Goal: Task Accomplishment & Management: Use online tool/utility

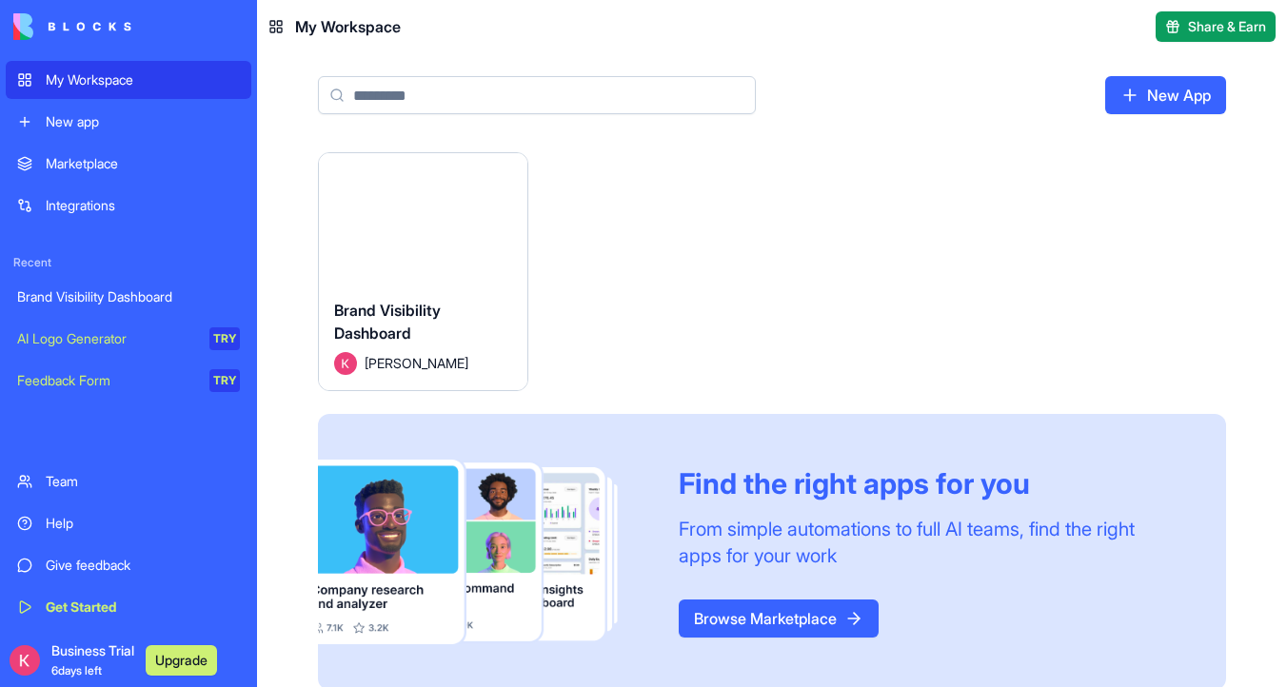
click at [416, 224] on button "Launch" at bounding box center [422, 218] width 143 height 38
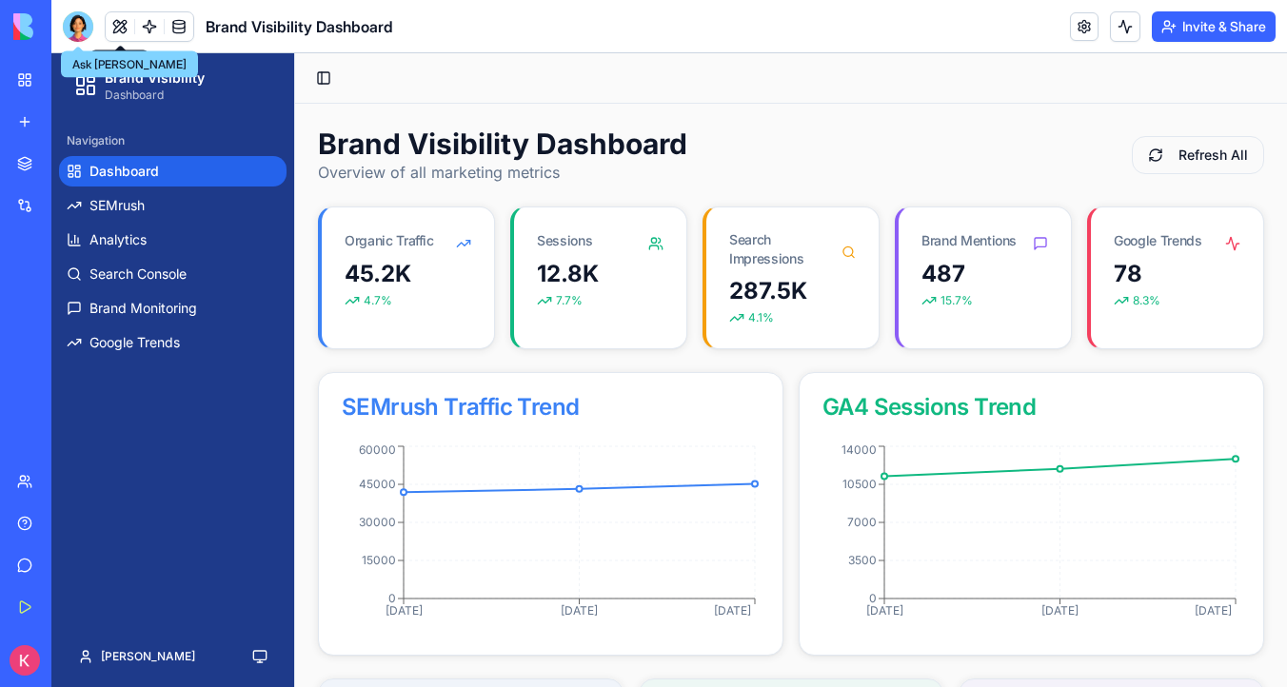
click at [72, 24] on div at bounding box center [78, 26] width 30 height 30
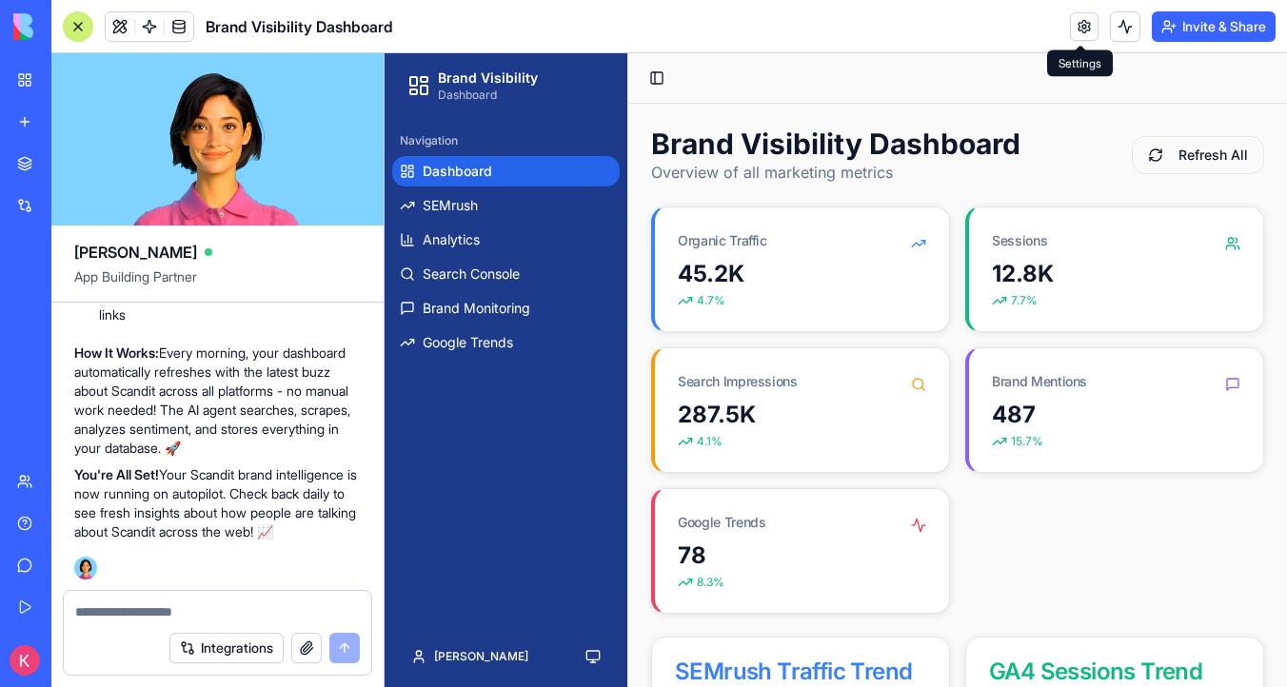
click at [1086, 30] on link at bounding box center [1084, 26] width 29 height 29
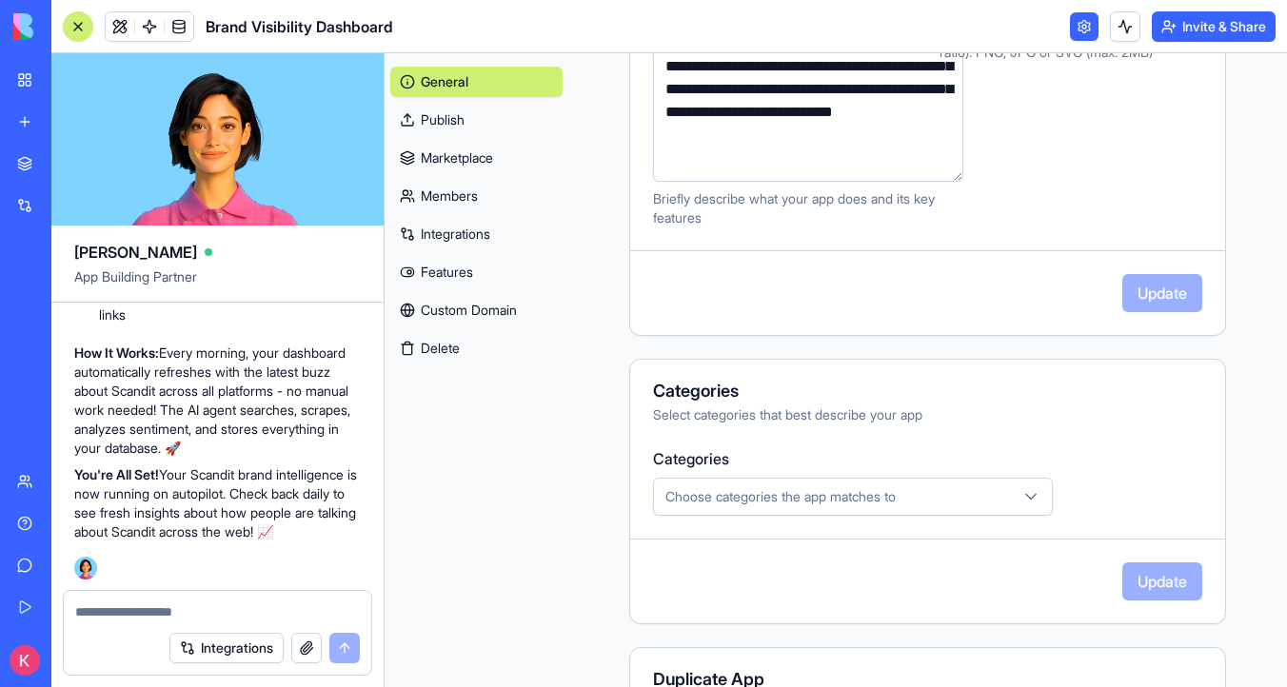
scroll to position [604, 0]
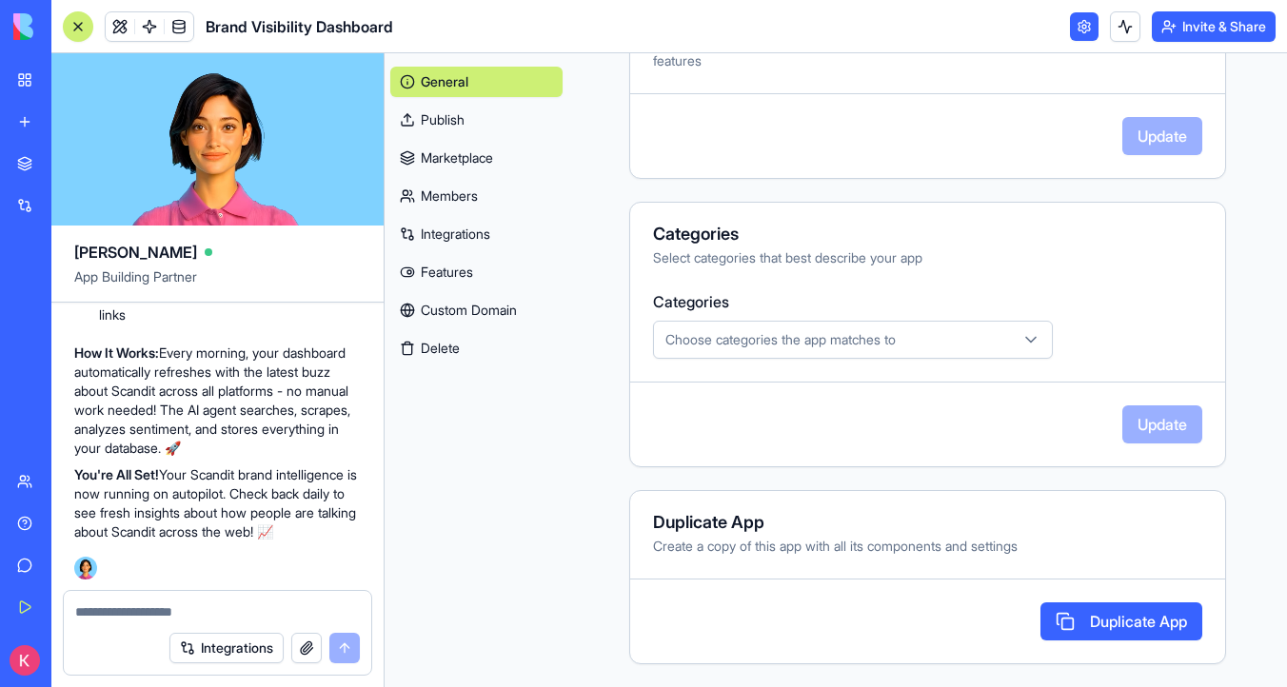
click at [512, 230] on link "Integrations" at bounding box center [476, 234] width 172 height 30
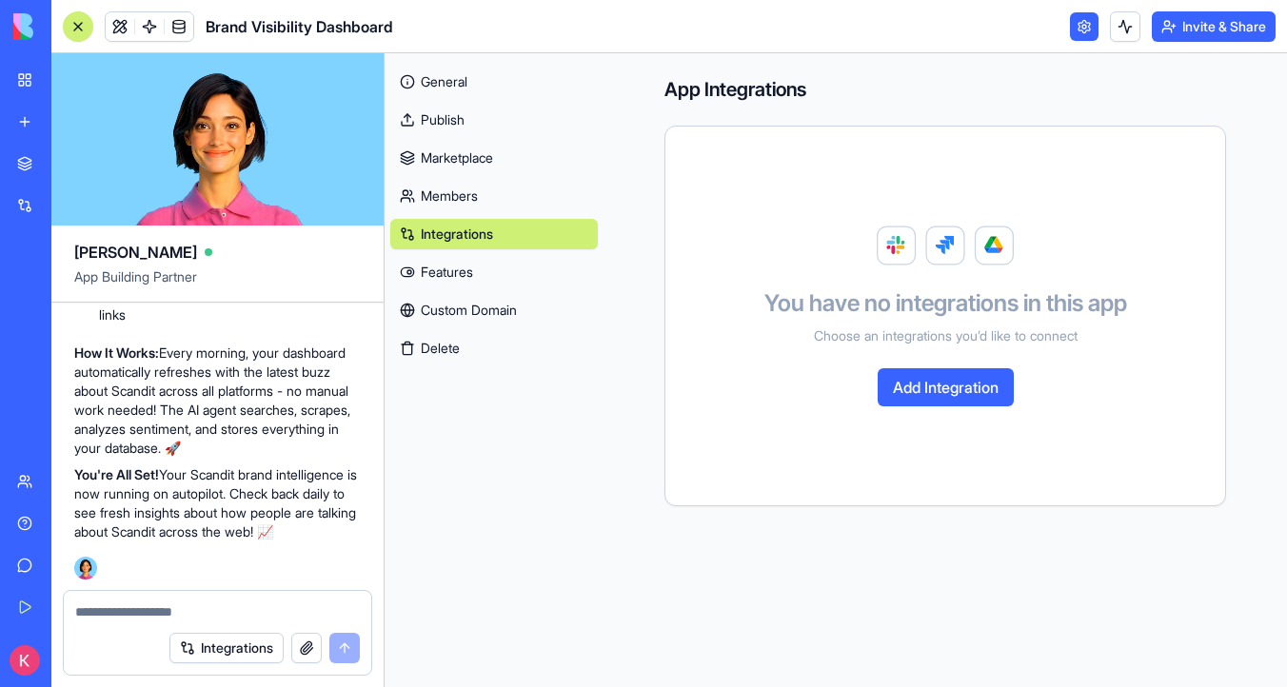
click at [1078, 29] on link at bounding box center [1084, 26] width 29 height 29
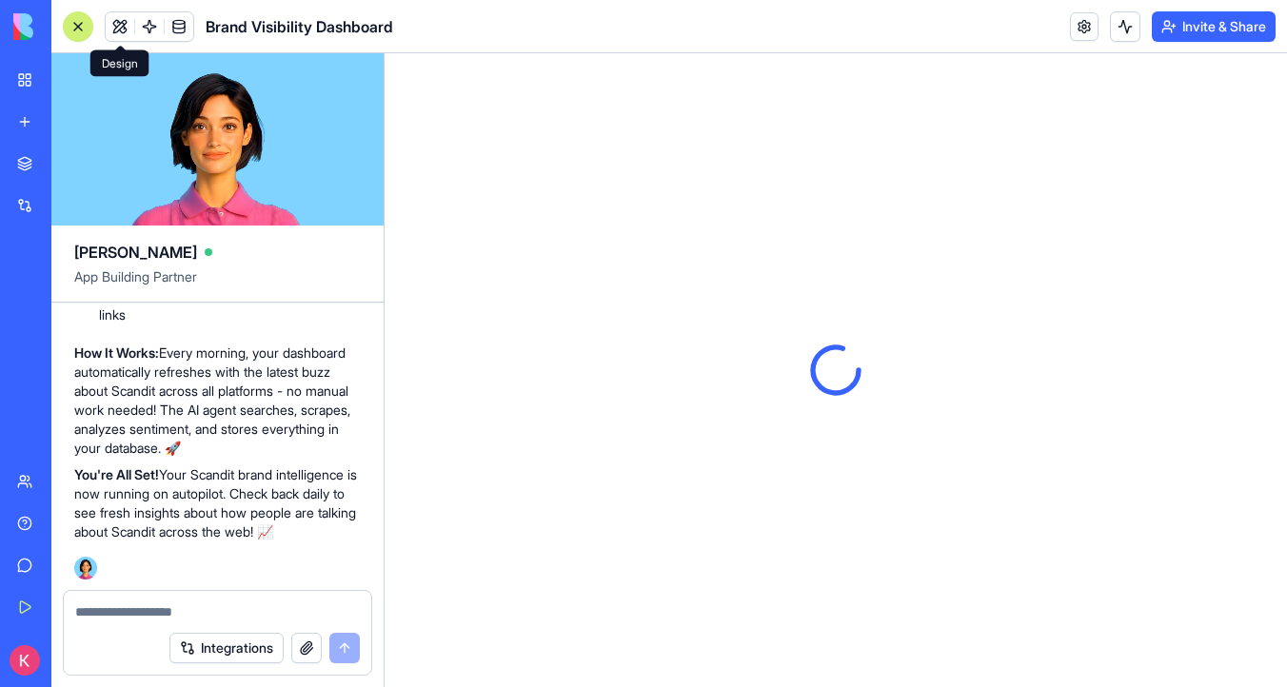
click at [115, 23] on button at bounding box center [120, 26] width 29 height 29
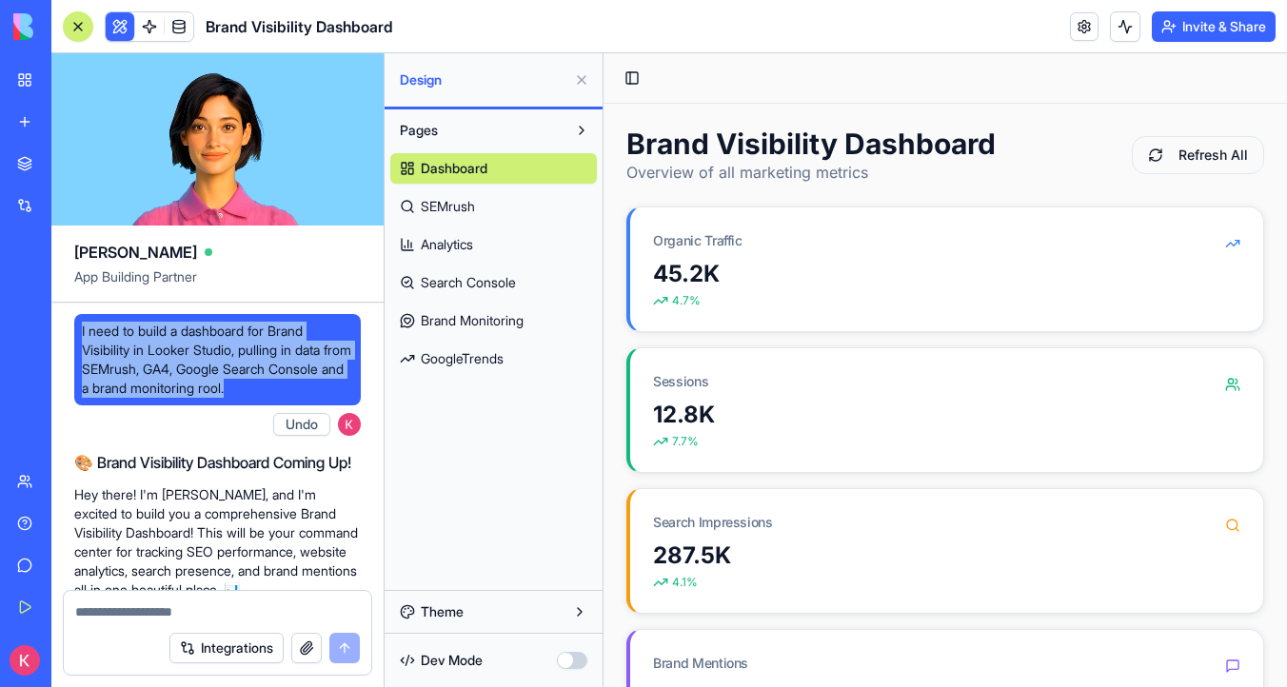
drag, startPoint x: 321, startPoint y: 388, endPoint x: 75, endPoint y: 326, distance: 253.5
click at [75, 326] on div "I need to build a dashboard for Brand Visibility in Looker Studio, pulling in d…" at bounding box center [217, 359] width 287 height 91
copy span "I need to build a dashboard for Brand Visibility in Looker Studio, pulling in d…"
click at [192, 356] on span "I need to build a dashboard for Brand Visibility in Looker Studio, pulling in d…" at bounding box center [217, 360] width 271 height 76
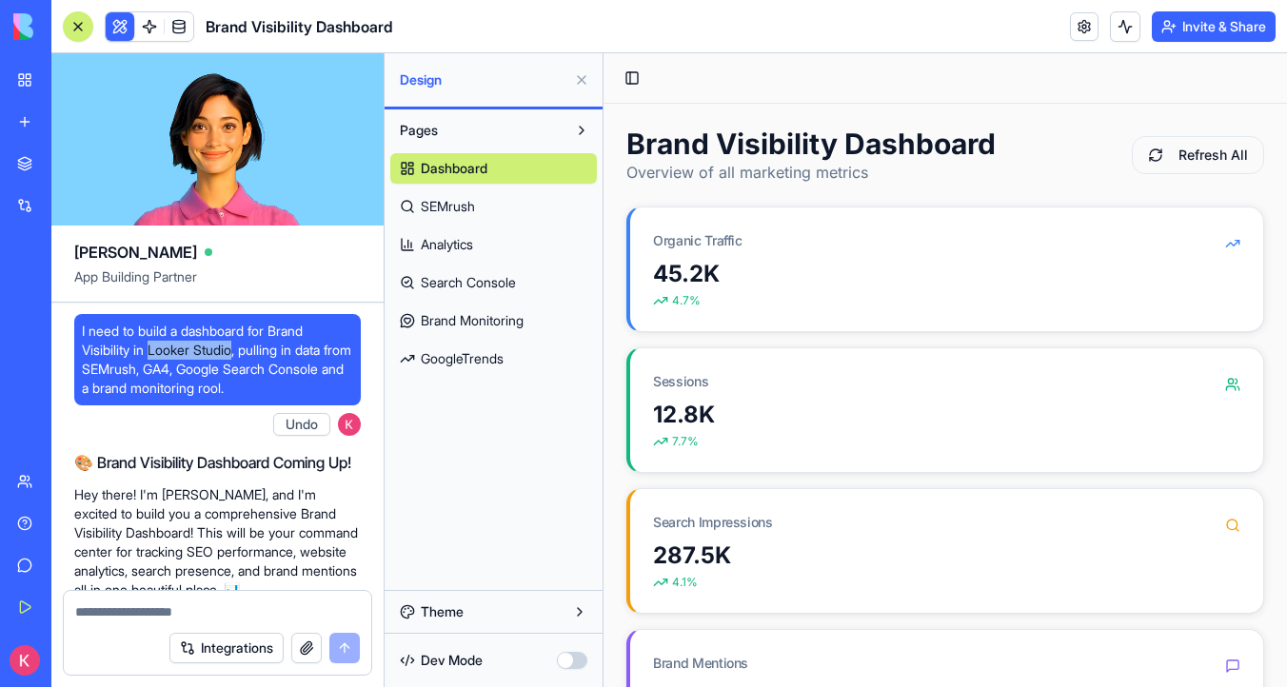
drag, startPoint x: 238, startPoint y: 348, endPoint x: 152, endPoint y: 345, distance: 85.8
click at [152, 345] on span "I need to build a dashboard for Brand Visibility in Looker Studio, pulling in d…" at bounding box center [217, 360] width 271 height 76
copy span "Looker Studio"
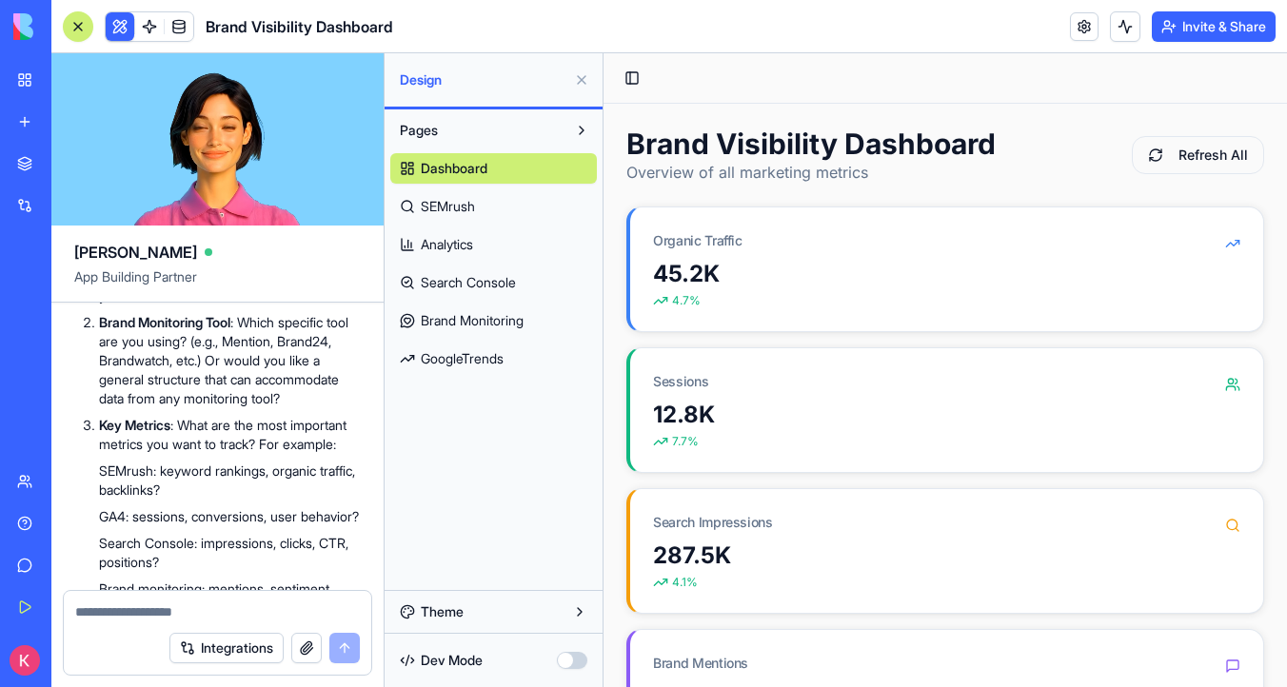
scroll to position [510, 0]
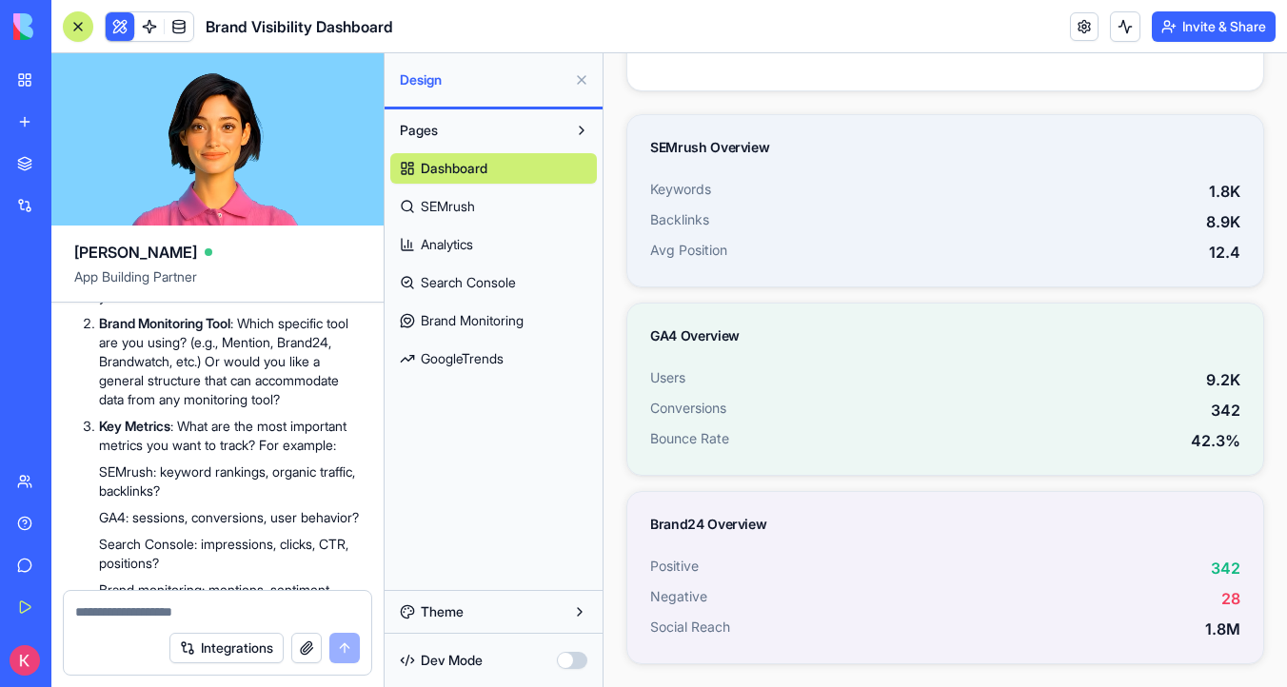
click at [511, 207] on link "SEMrush" at bounding box center [493, 206] width 207 height 30
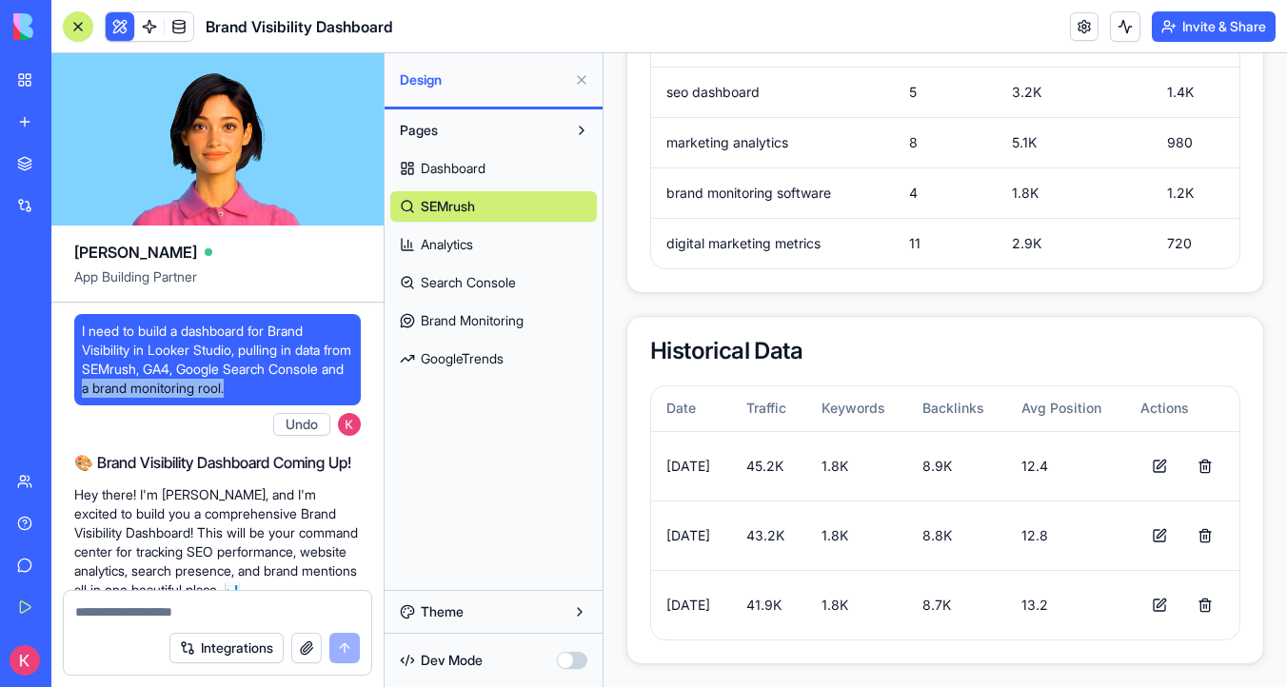
drag, startPoint x: 317, startPoint y: 389, endPoint x: 166, endPoint y: 385, distance: 151.4
click at [167, 385] on span "I need to build a dashboard for Brand Visibility in Looker Studio, pulling in d…" at bounding box center [217, 360] width 271 height 76
click at [147, 345] on span "I need to build a dashboard for Brand Visibility in Looker Studio, pulling in d…" at bounding box center [217, 360] width 271 height 76
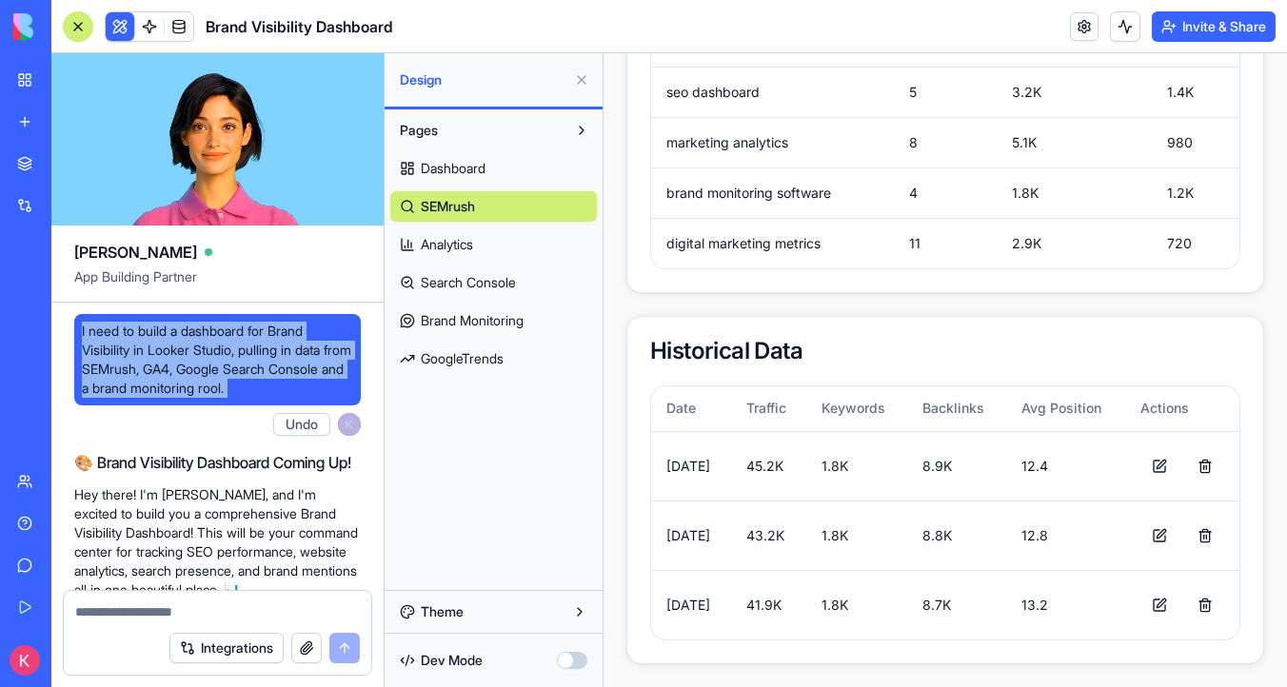
click at [147, 345] on span "I need to build a dashboard for Brand Visibility in Looker Studio, pulling in d…" at bounding box center [217, 360] width 271 height 76
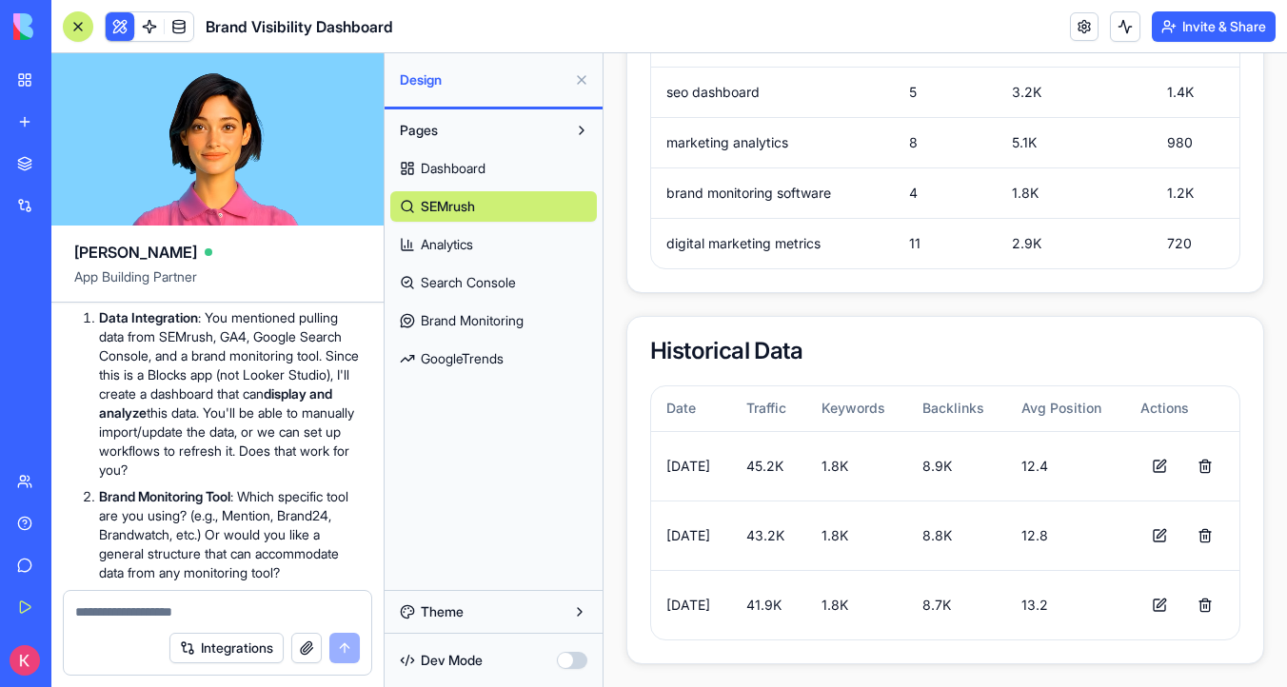
scroll to position [341, 0]
drag, startPoint x: 100, startPoint y: 449, endPoint x: 335, endPoint y: 458, distance: 235.3
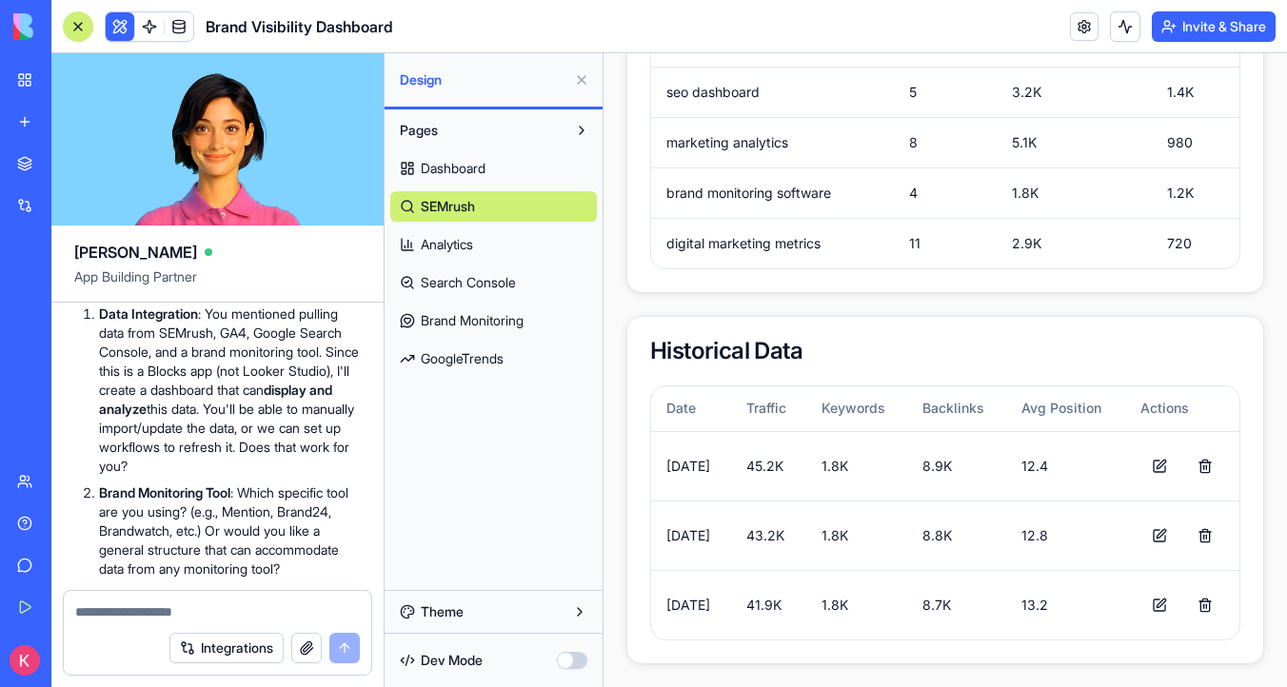
click at [335, 458] on p "Data Integration : You mentioned pulling data from SEMrush, GA4, Google Search …" at bounding box center [230, 390] width 262 height 171
drag, startPoint x: 265, startPoint y: 464, endPoint x: 79, endPoint y: 468, distance: 185.7
click at [79, 468] on ol "Data Integration : You mentioned pulling data from SEMrush, GA4, Google Search …" at bounding box center [217, 579] width 287 height 548
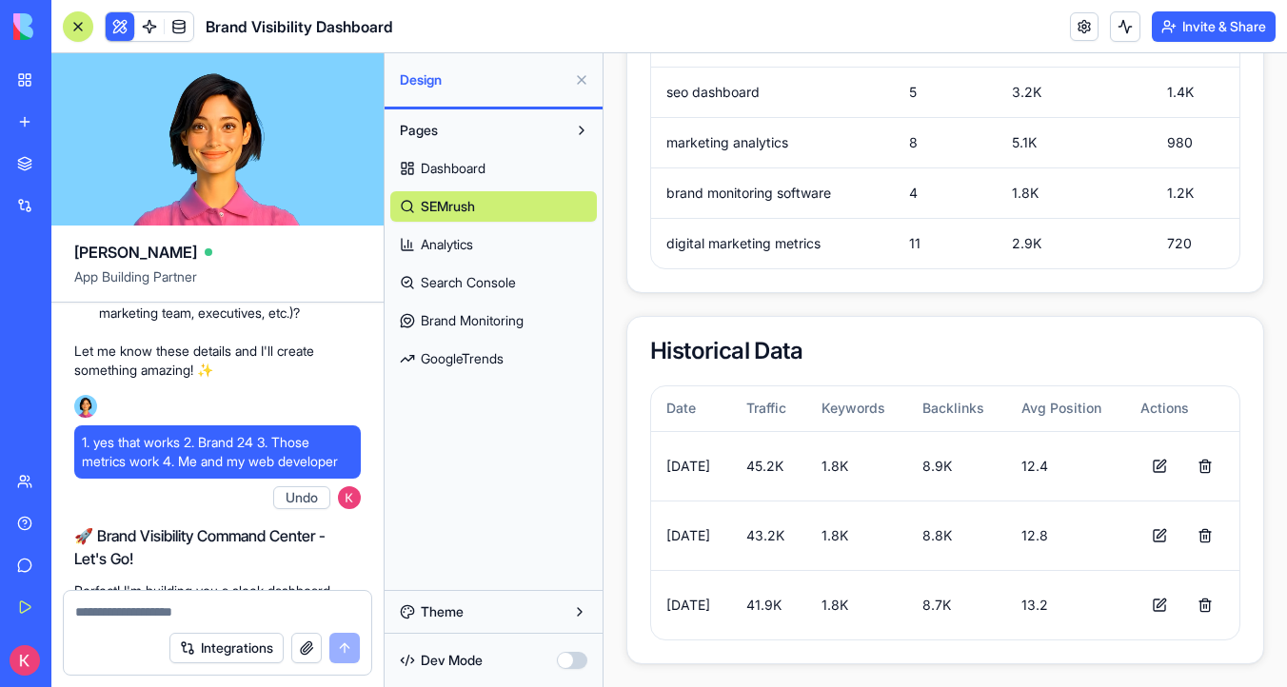
scroll to position [900, 0]
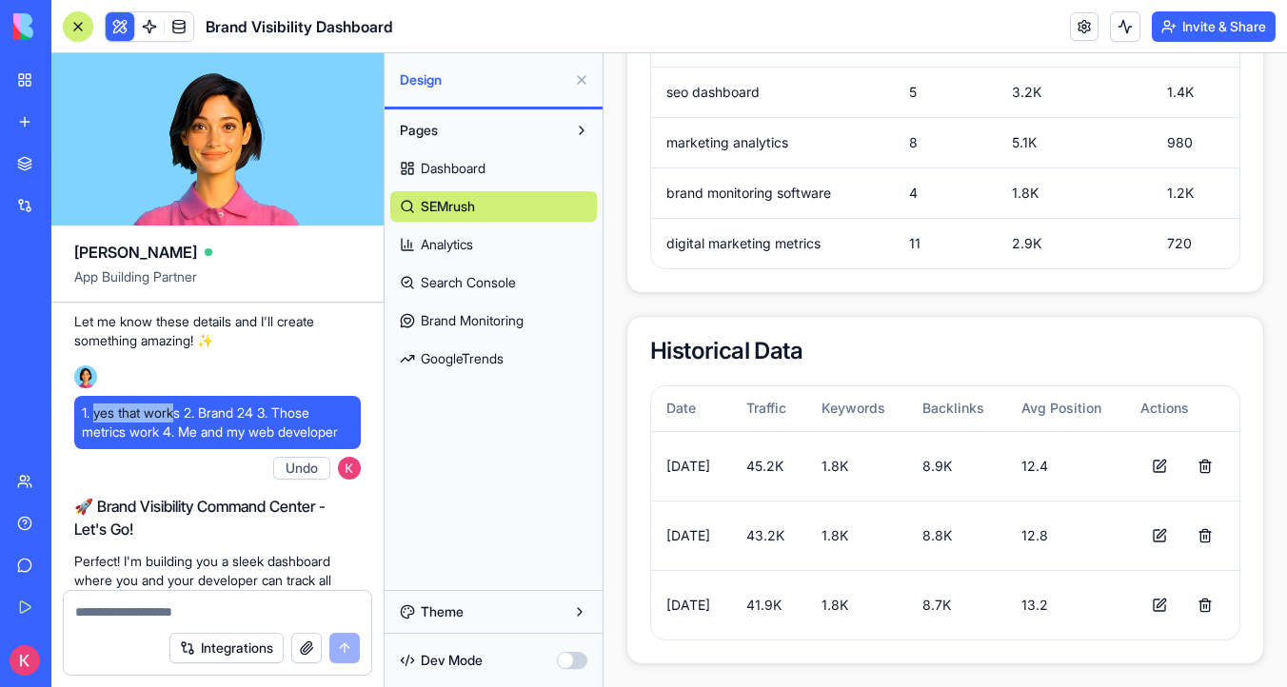
drag, startPoint x: 94, startPoint y: 473, endPoint x: 183, endPoint y: 470, distance: 88.6
click at [183, 442] on span "1. yes that works 2. Brand 24 3. Those metrics work 4. Me and my web developer" at bounding box center [217, 423] width 271 height 38
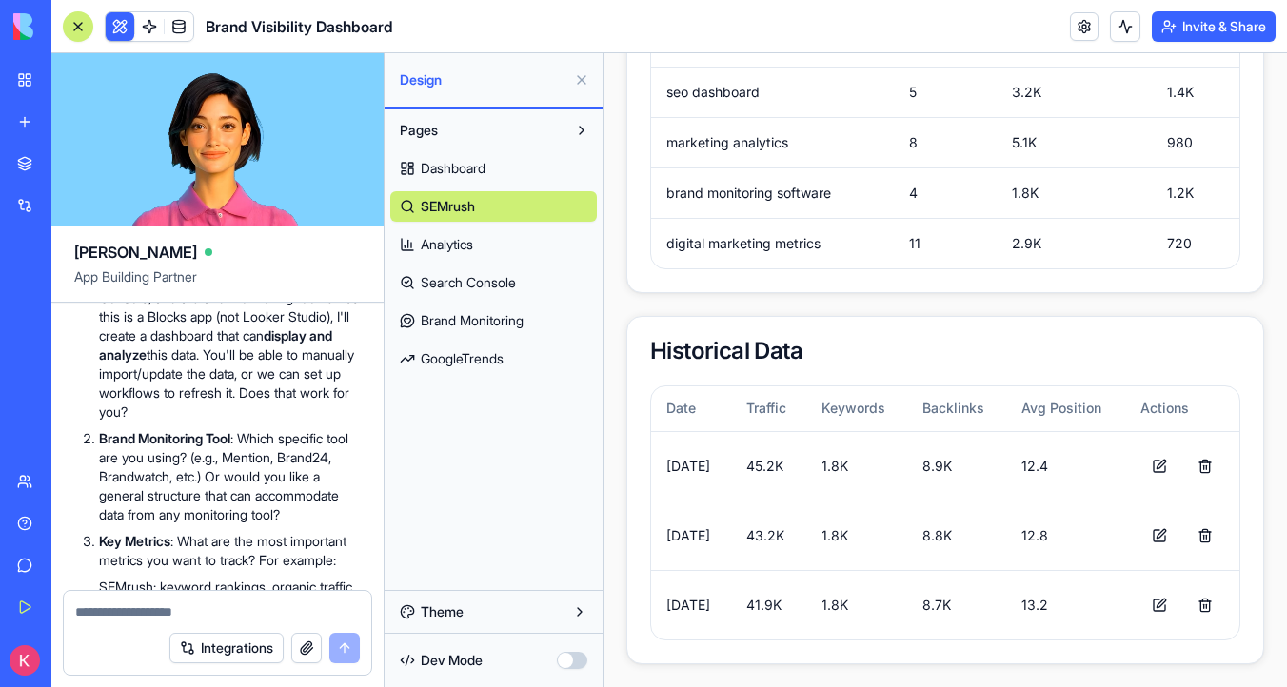
scroll to position [406, 0]
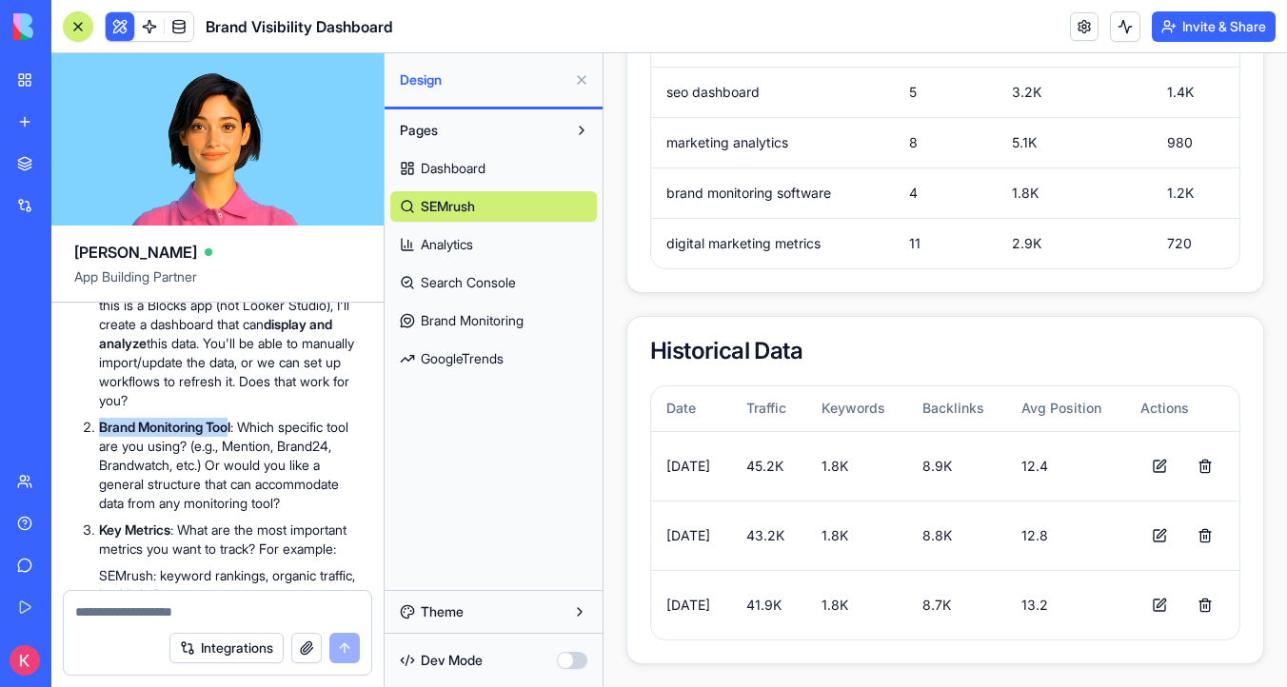
drag, startPoint x: 238, startPoint y: 423, endPoint x: 97, endPoint y: 423, distance: 140.9
click at [99, 423] on li "Brand Monitoring Tool : Which specific tool are you using? (e.g., Mention, Bran…" at bounding box center [230, 465] width 262 height 95
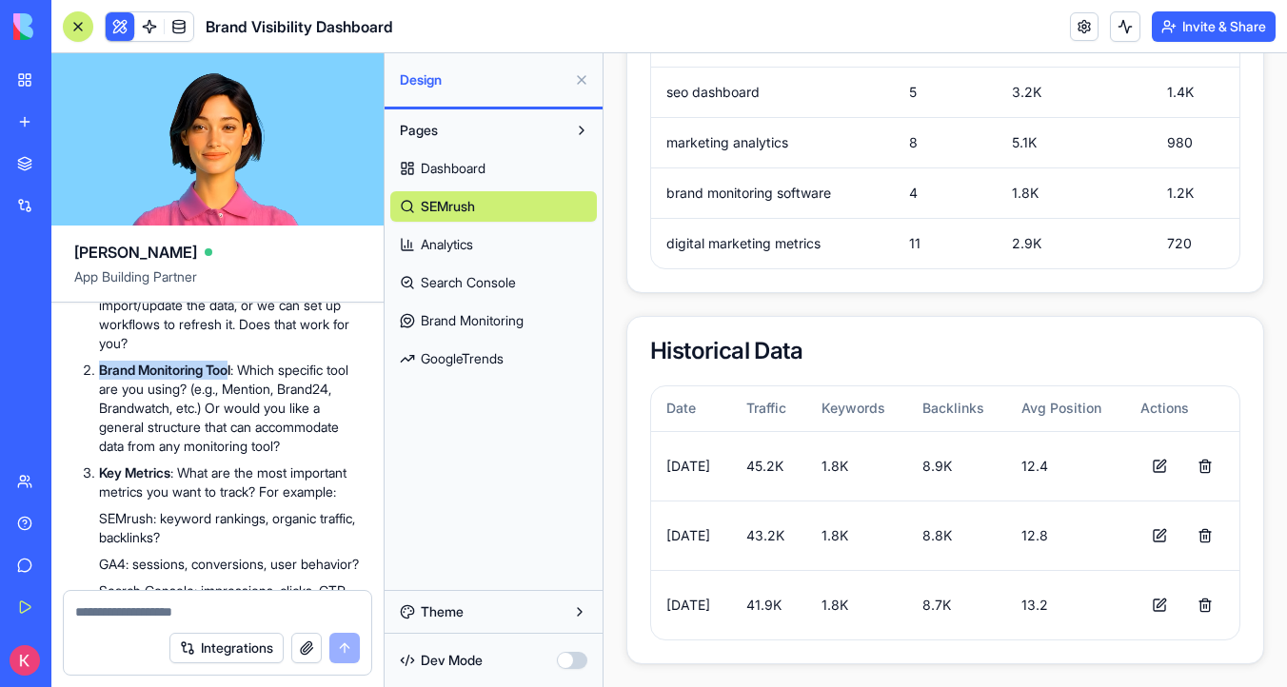
scroll to position [475, 0]
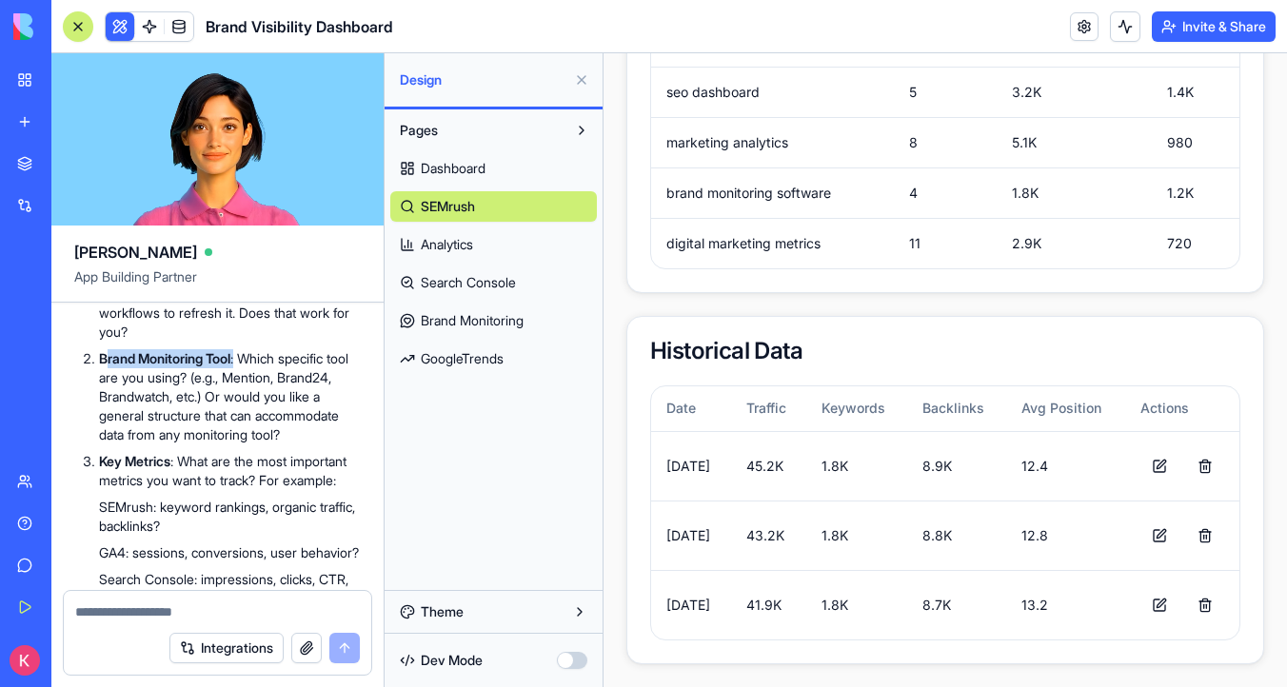
drag, startPoint x: 247, startPoint y: 358, endPoint x: 105, endPoint y: 358, distance: 141.8
click at [105, 358] on p "Brand Monitoring Tool : Which specific tool are you using? (e.g., Mention, Bran…" at bounding box center [230, 396] width 262 height 95
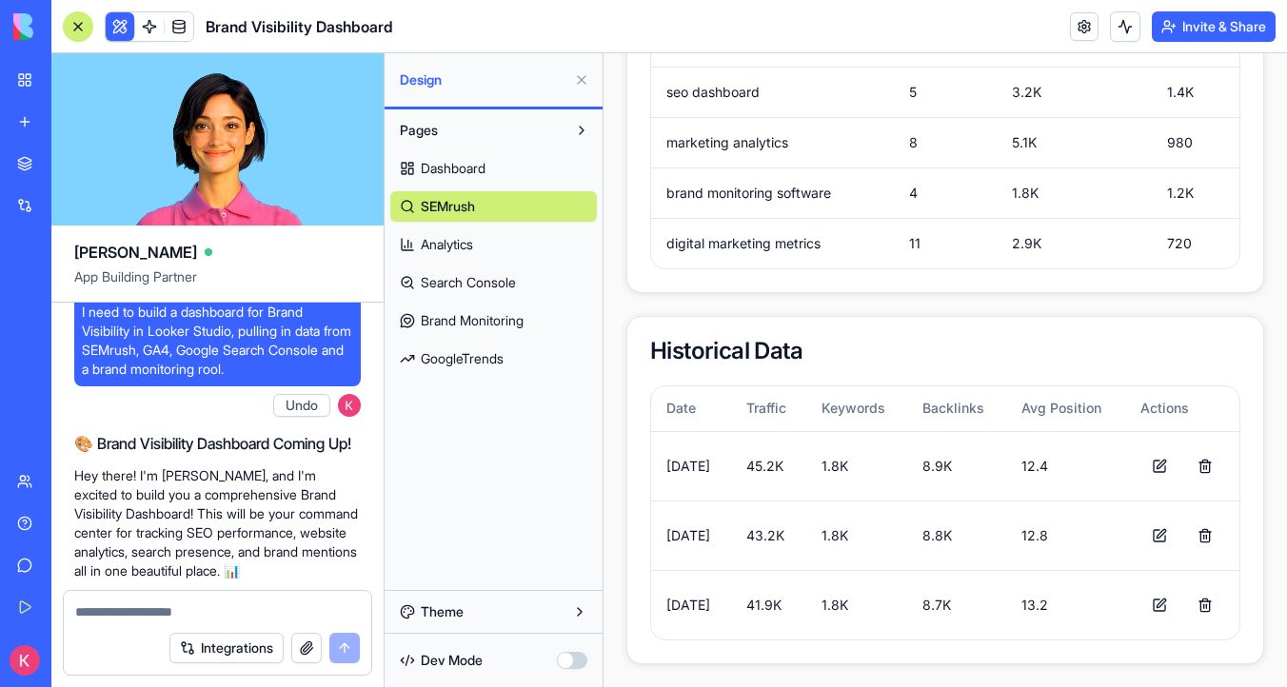
scroll to position [0, 0]
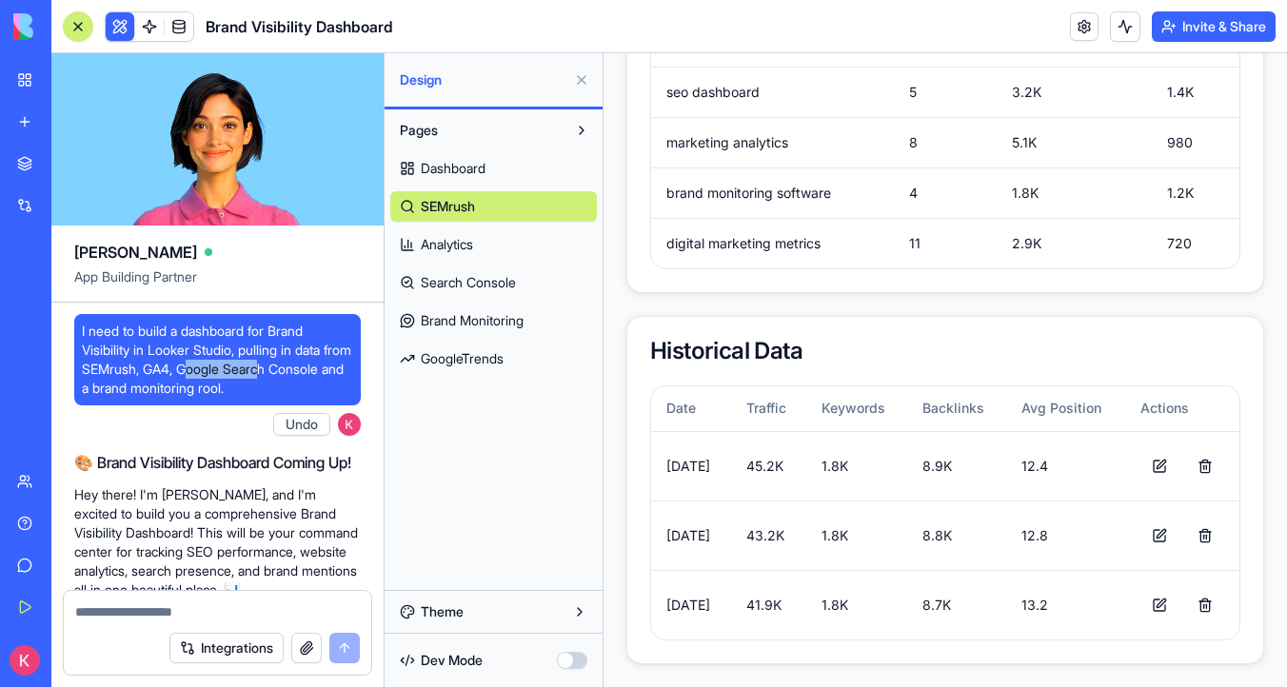
drag, startPoint x: 301, startPoint y: 368, endPoint x: 221, endPoint y: 367, distance: 80.0
click at [221, 368] on span "I need to build a dashboard for Brand Visibility in Looker Studio, pulling in d…" at bounding box center [217, 360] width 271 height 76
drag, startPoint x: 169, startPoint y: 367, endPoint x: 123, endPoint y: 367, distance: 46.6
click at [123, 367] on span "I need to build a dashboard for Brand Visibility in Looker Studio, pulling in d…" at bounding box center [217, 360] width 271 height 76
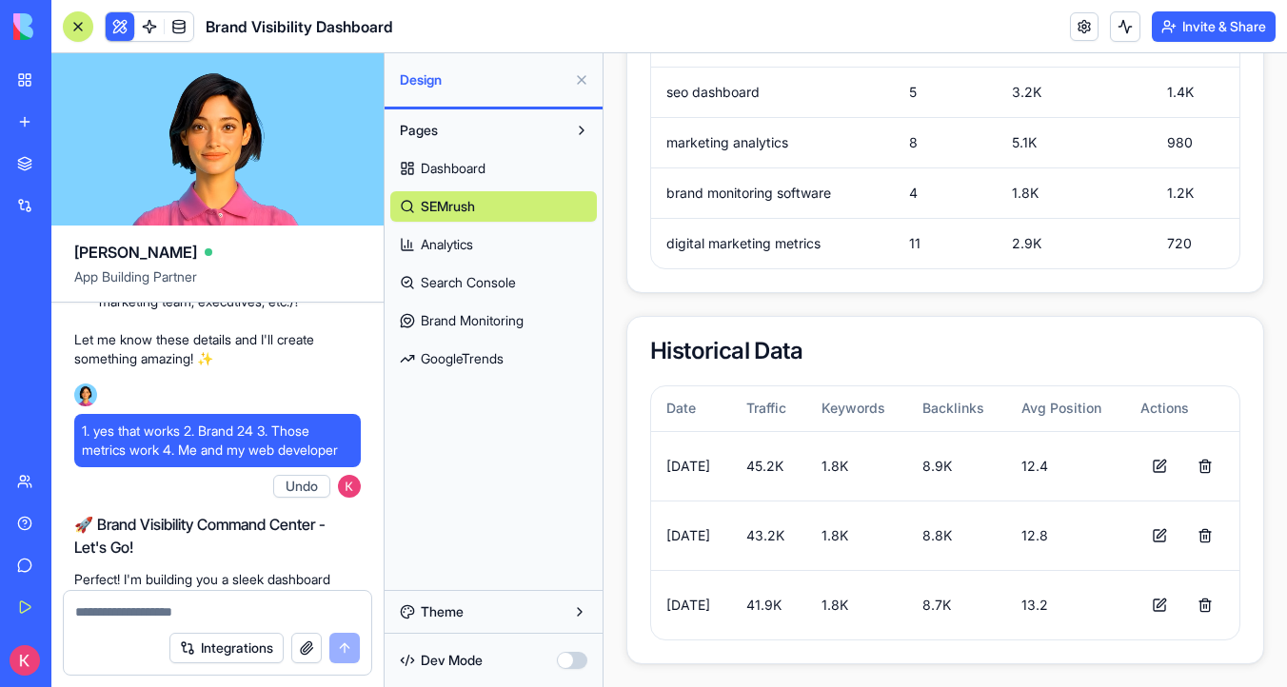
scroll to position [888, 0]
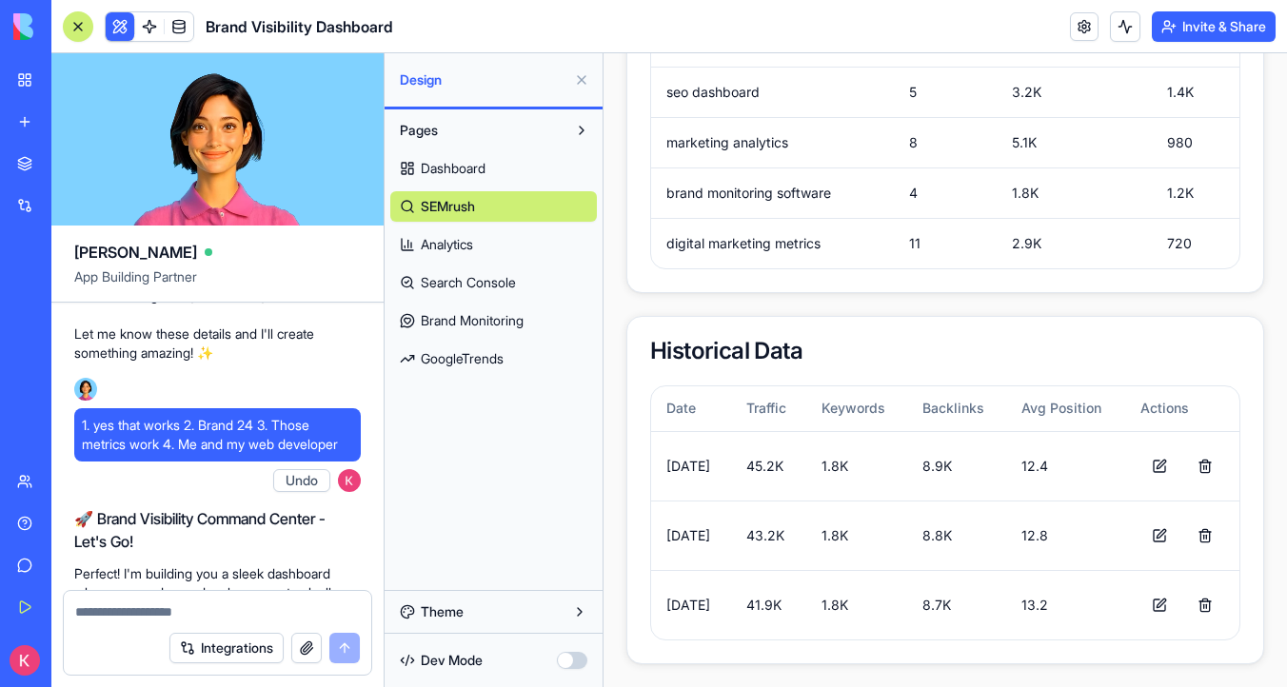
click at [231, 454] on span "1. yes that works 2. Brand 24 3. Those metrics work 4. Me and my web developer" at bounding box center [217, 435] width 271 height 38
drag, startPoint x: 261, startPoint y: 481, endPoint x: 209, endPoint y: 478, distance: 51.5
click at [209, 454] on span "1. yes that works 2. Brand 24 3. Those metrics work 4. Me and my web developer" at bounding box center [217, 435] width 271 height 38
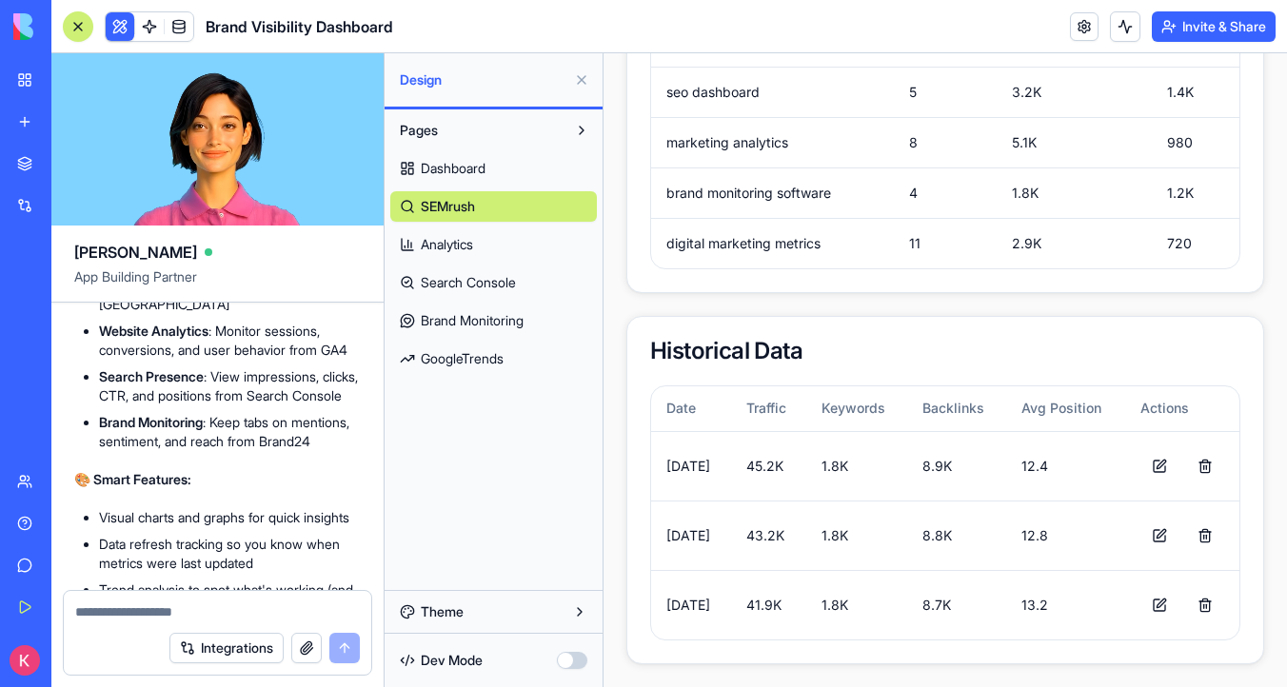
scroll to position [1352, 0]
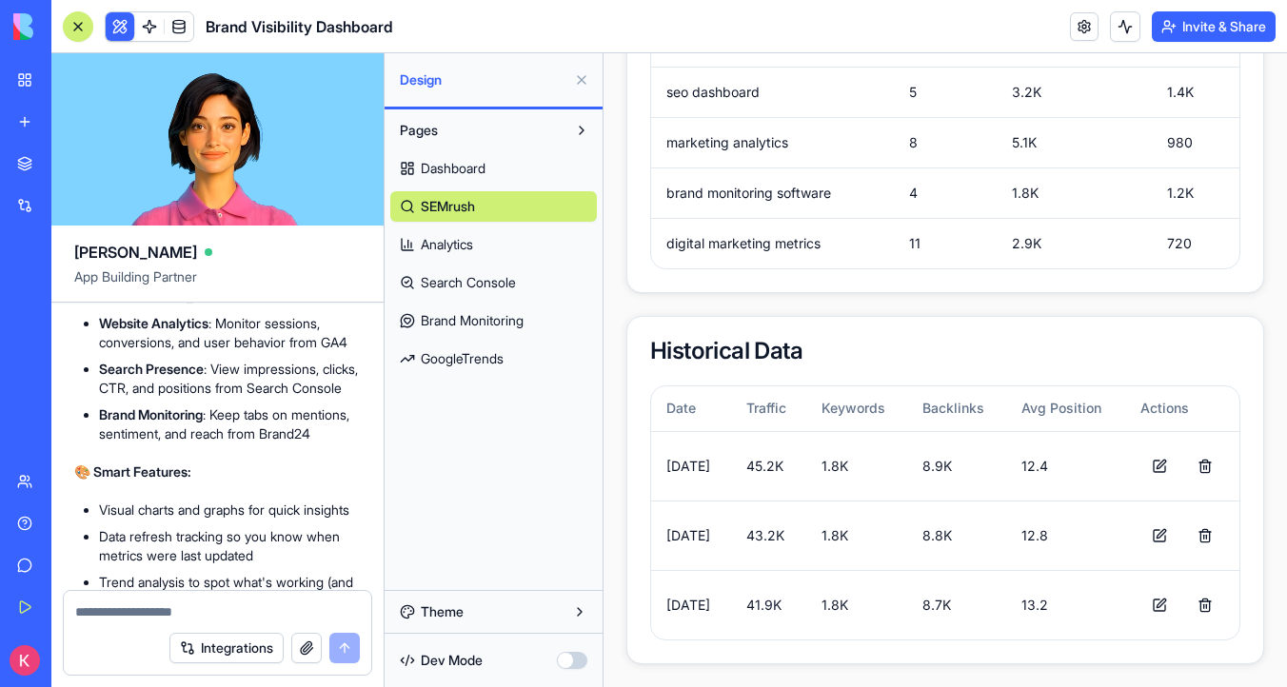
drag, startPoint x: 216, startPoint y: 335, endPoint x: 92, endPoint y: 334, distance: 123.7
click at [92, 334] on ul "SEO Performance : Track keyword rankings, organic traffic, and backlinks from S…" at bounding box center [217, 346] width 287 height 194
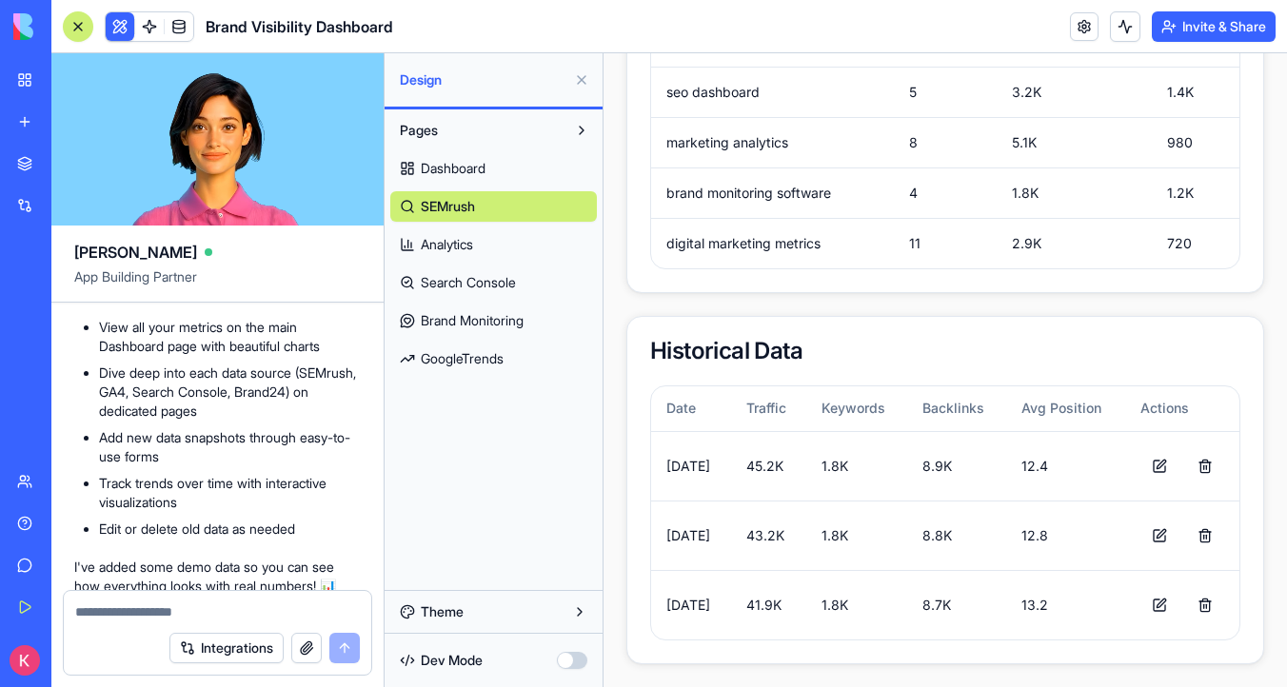
scroll to position [2450, 0]
drag, startPoint x: 198, startPoint y: 405, endPoint x: 119, endPoint y: 405, distance: 79.0
click at [119, 270] on p "Boom! Your marketing intelligence hub is live and ready to rock! 🎉 I've built y…" at bounding box center [217, 203] width 287 height 133
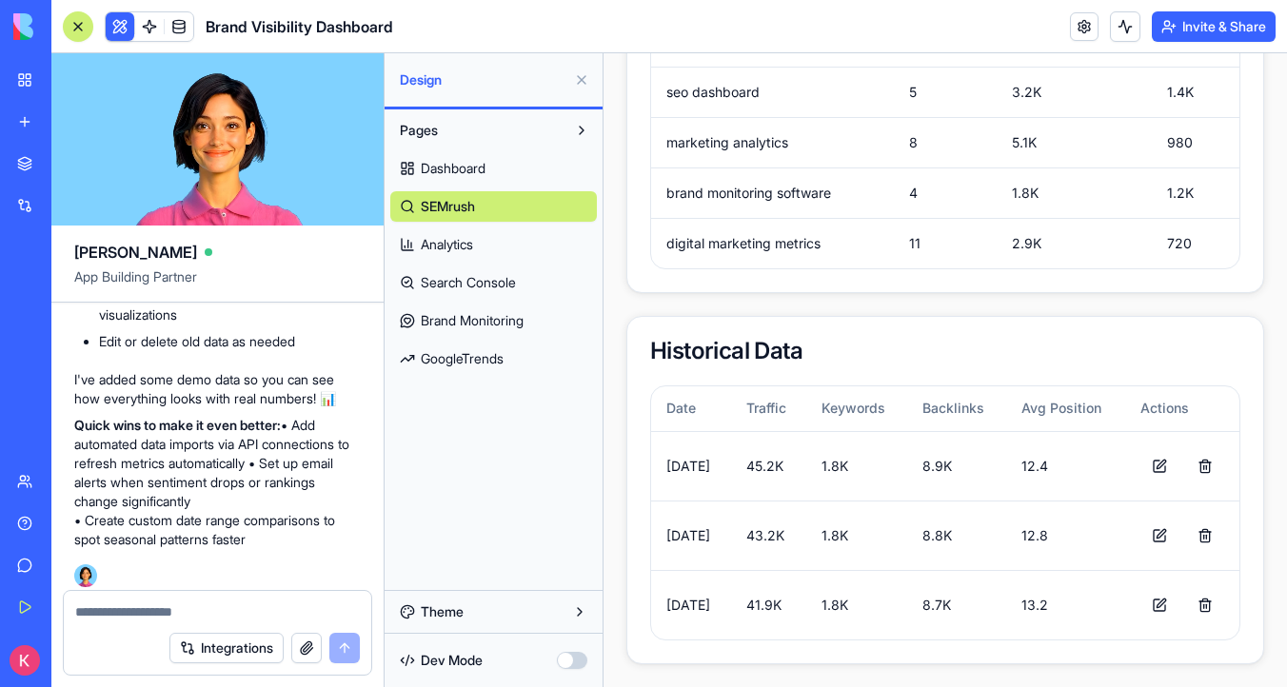
scroll to position [2613, 0]
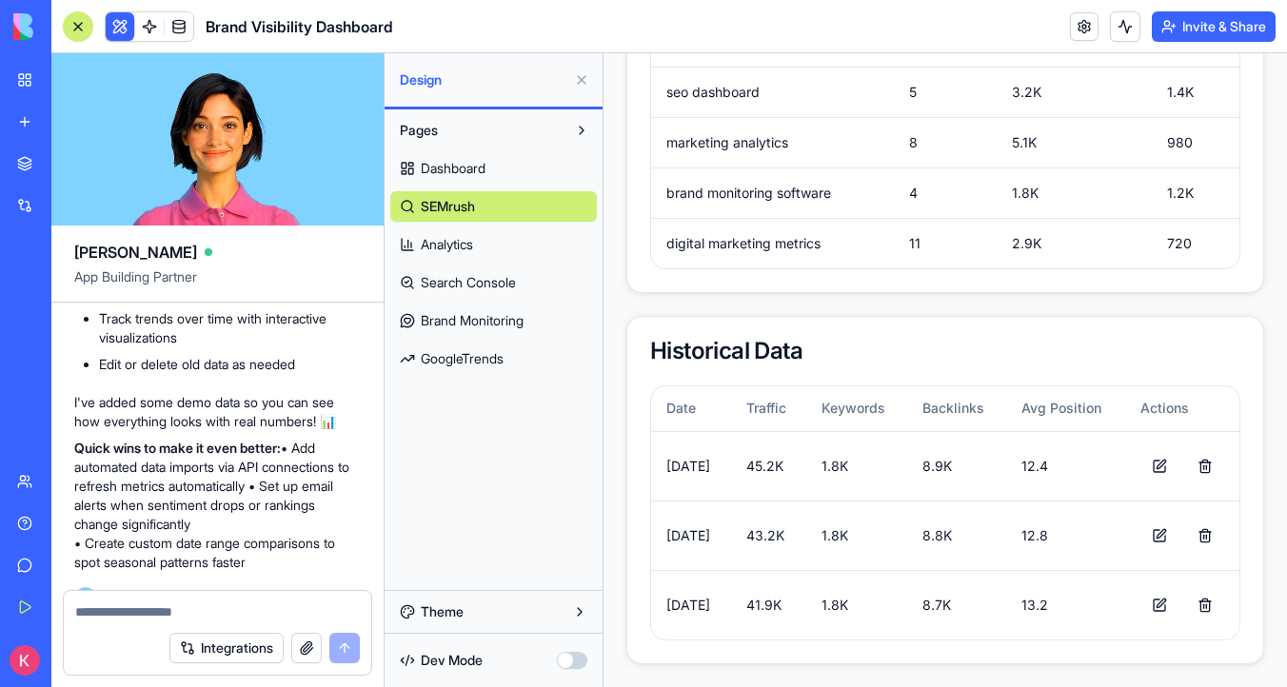
drag, startPoint x: 302, startPoint y: 405, endPoint x: 156, endPoint y: 405, distance: 145.6
click at [156, 256] on li "Dive deep into each data source (SEMrush, GA4, Search Console, Brand24) on dedi…" at bounding box center [230, 227] width 262 height 57
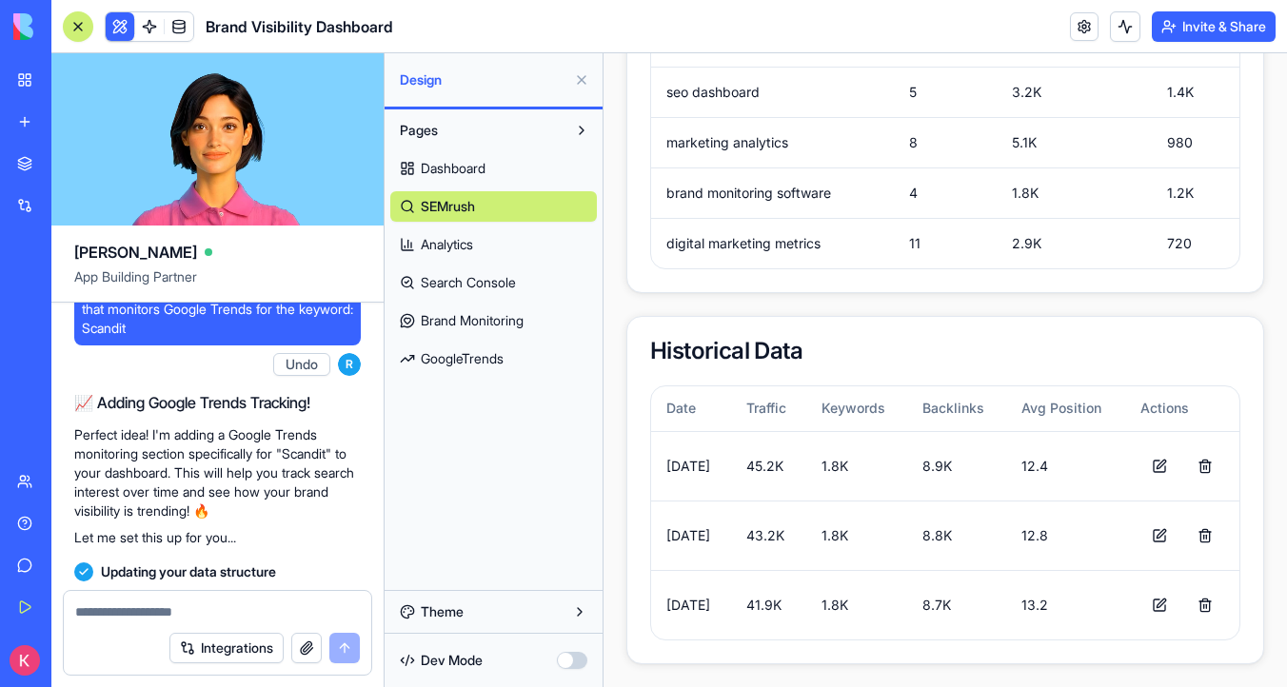
scroll to position [2958, 0]
click at [173, 337] on span "Add a new section to our brand visibility app that monitors Google Trends for t…" at bounding box center [217, 308] width 271 height 57
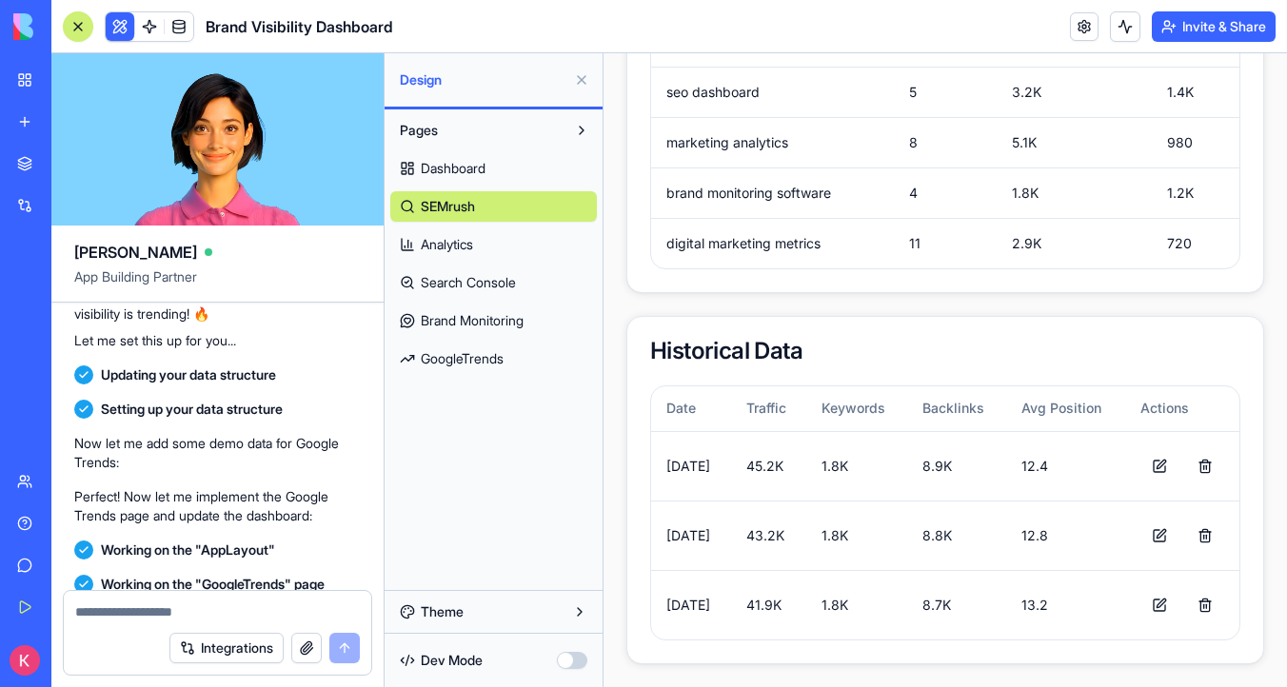
scroll to position [3102, 0]
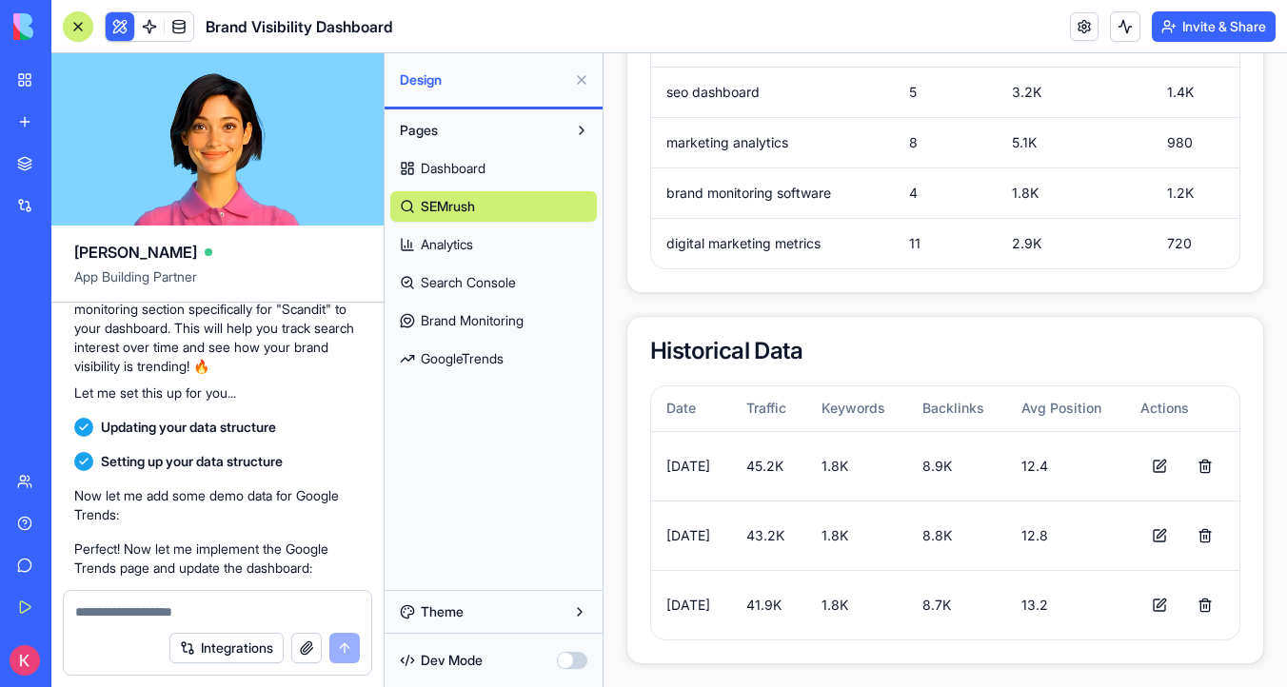
click at [440, 161] on span "Dashboard" at bounding box center [453, 168] width 65 height 19
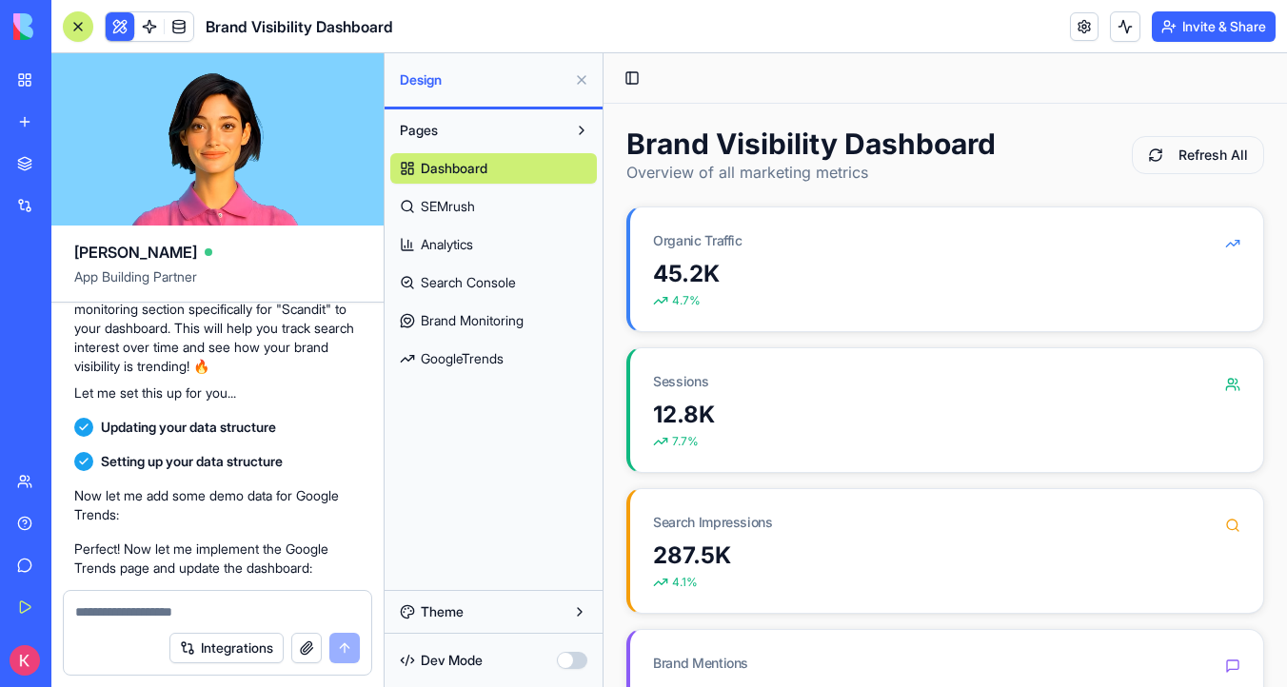
click at [495, 205] on link "SEMrush" at bounding box center [493, 206] width 207 height 30
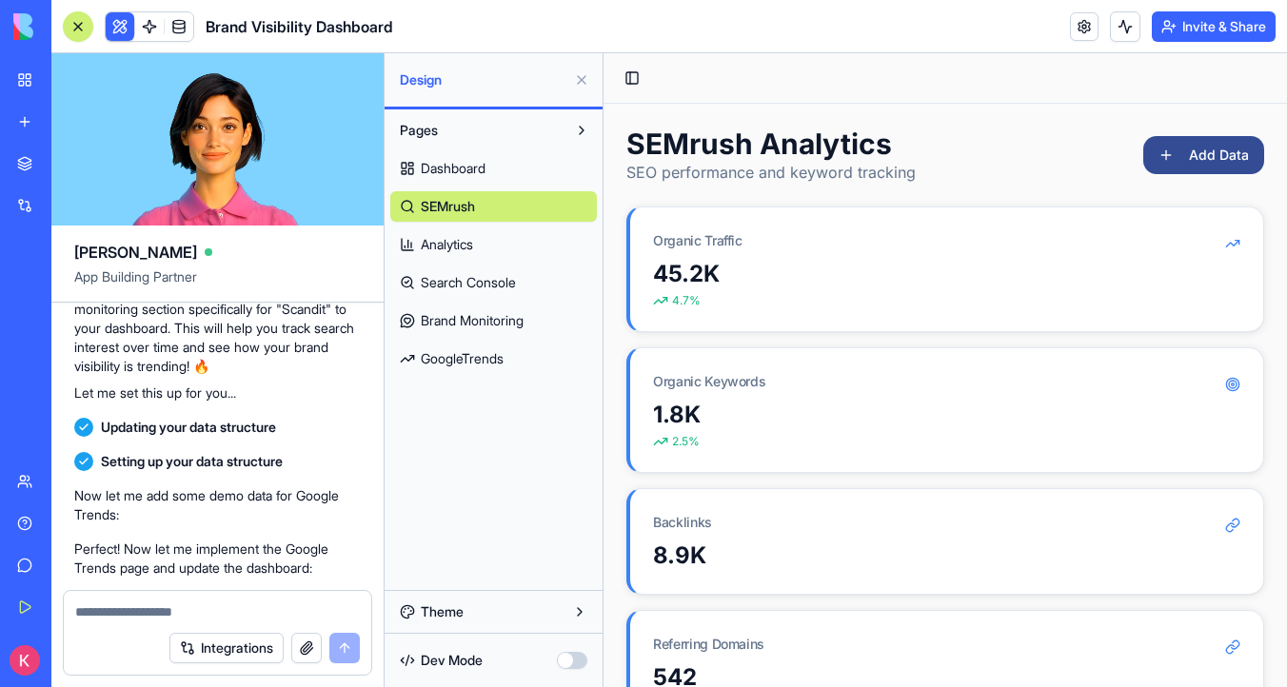
click at [1199, 149] on button "Add Data" at bounding box center [1203, 155] width 121 height 38
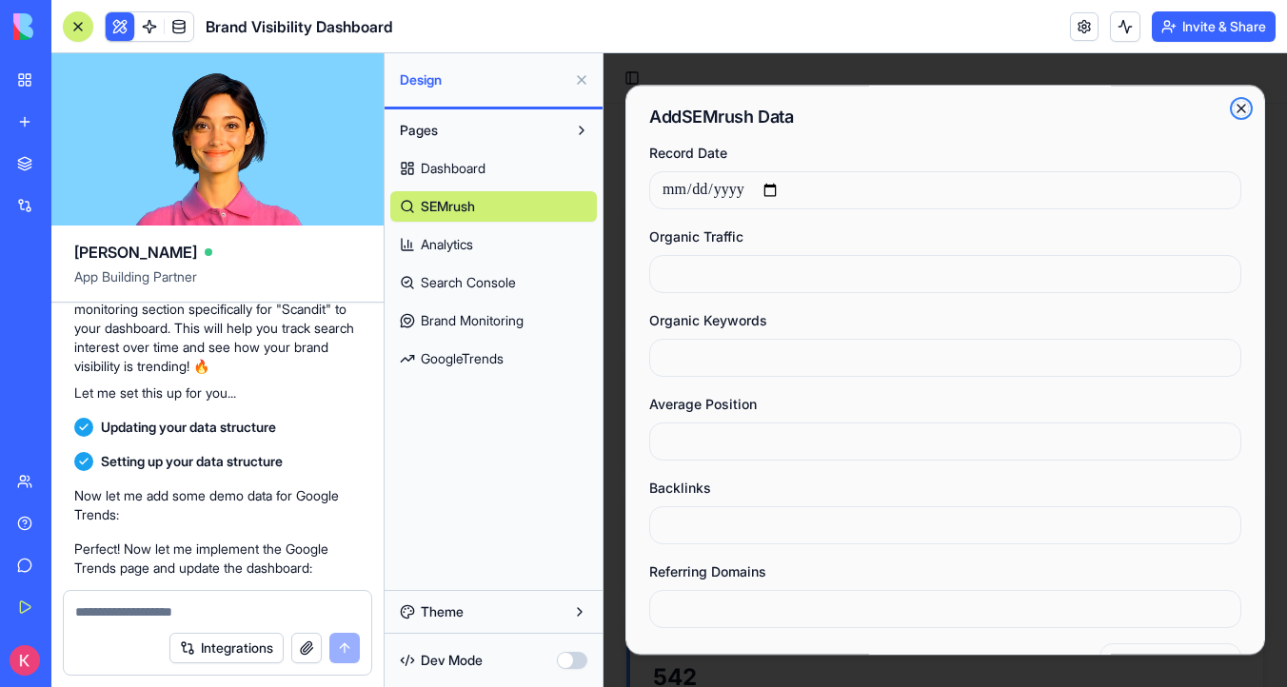
click at [1246, 102] on icon "button" at bounding box center [1241, 108] width 15 height 15
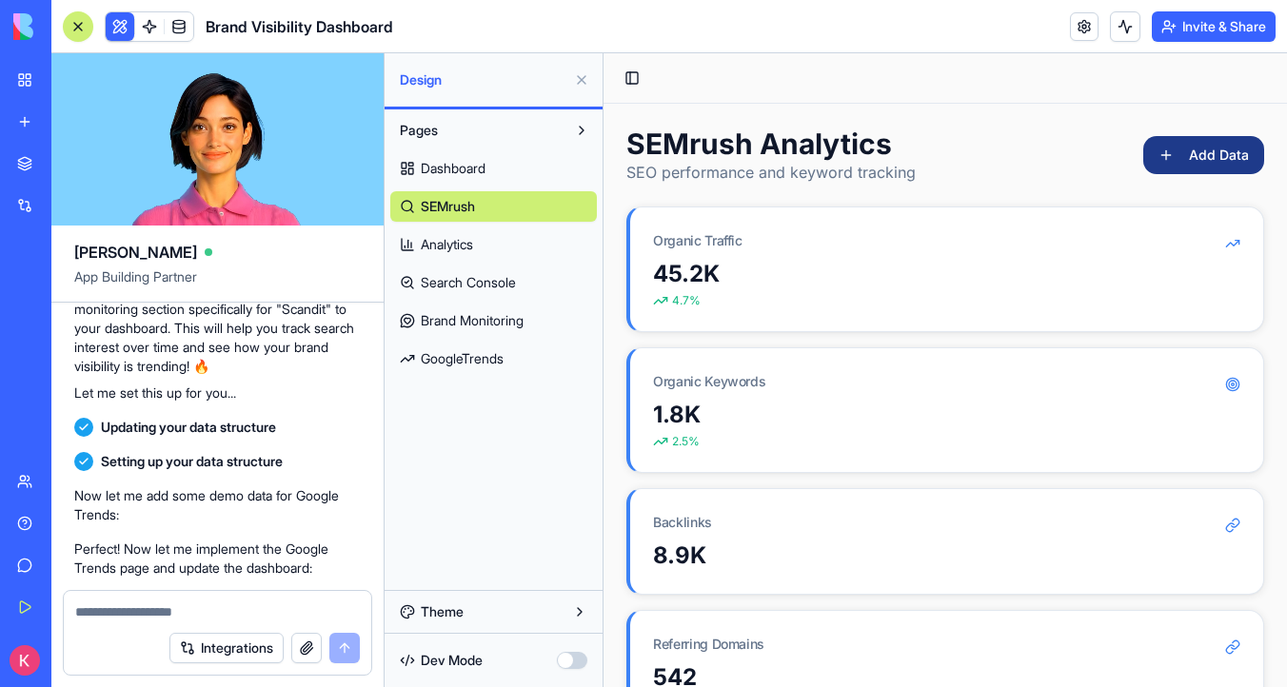
click at [518, 249] on link "Analytics" at bounding box center [493, 244] width 207 height 30
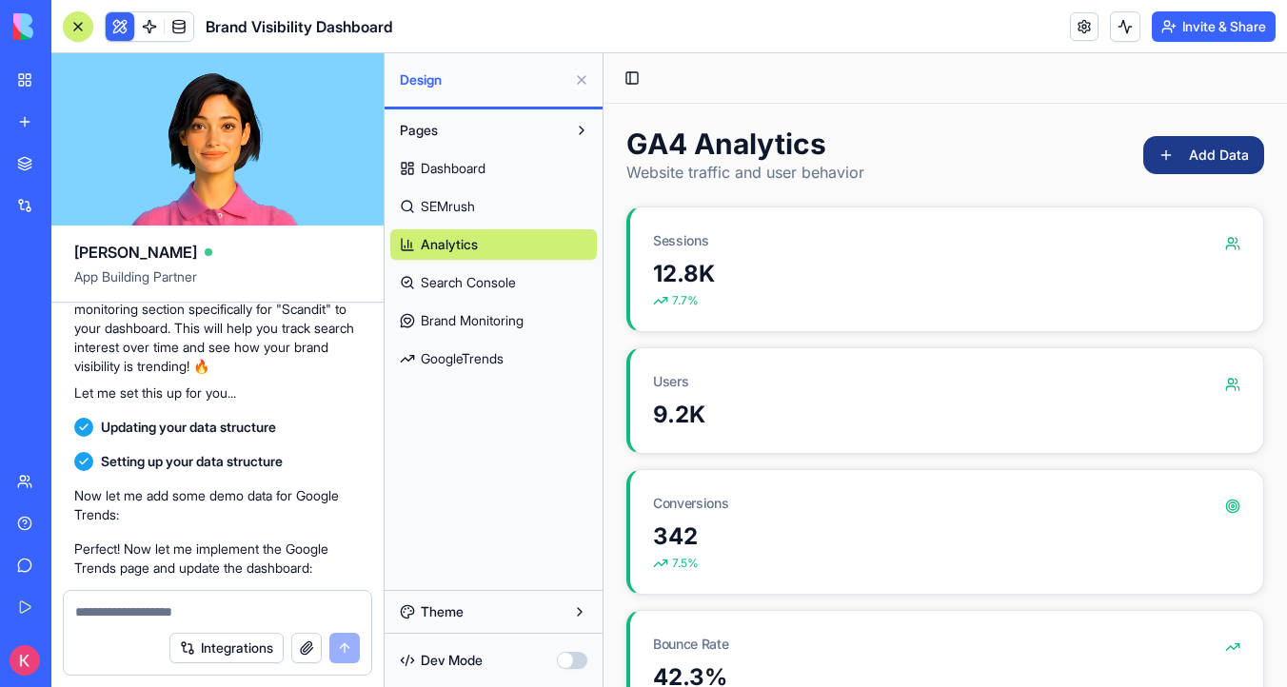
click at [477, 286] on span "Search Console" at bounding box center [468, 282] width 95 height 19
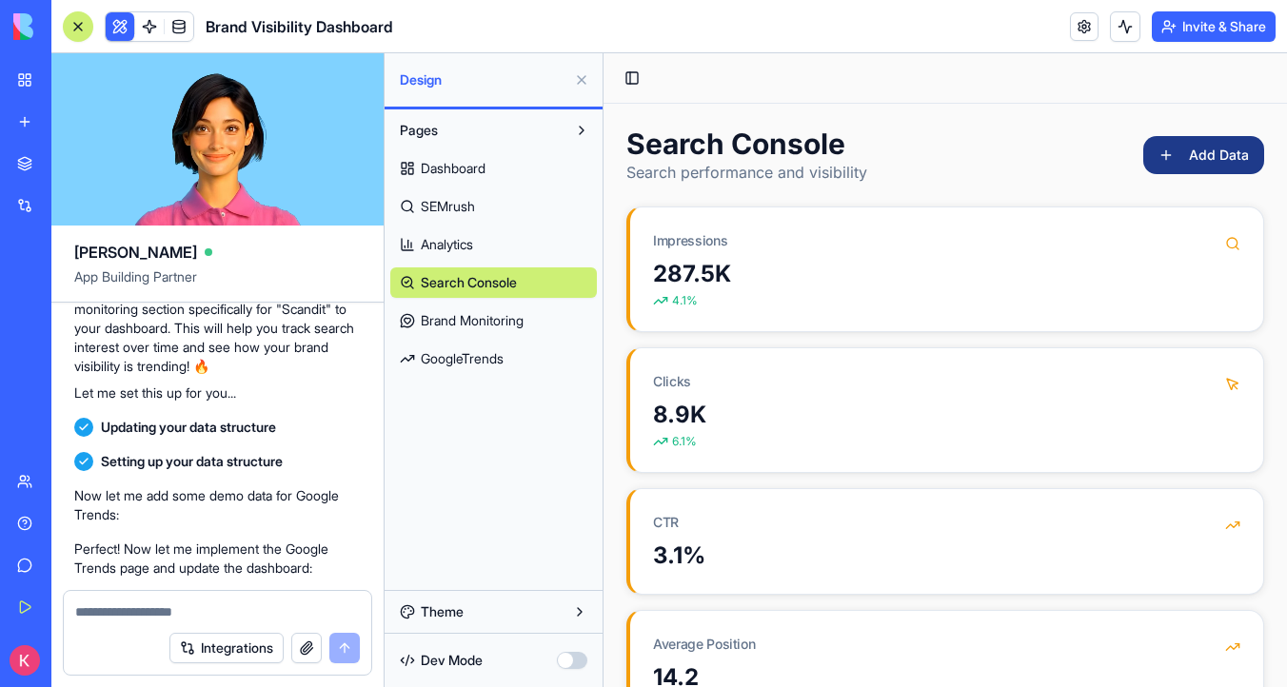
click at [519, 322] on span "Brand Monitoring" at bounding box center [472, 320] width 103 height 19
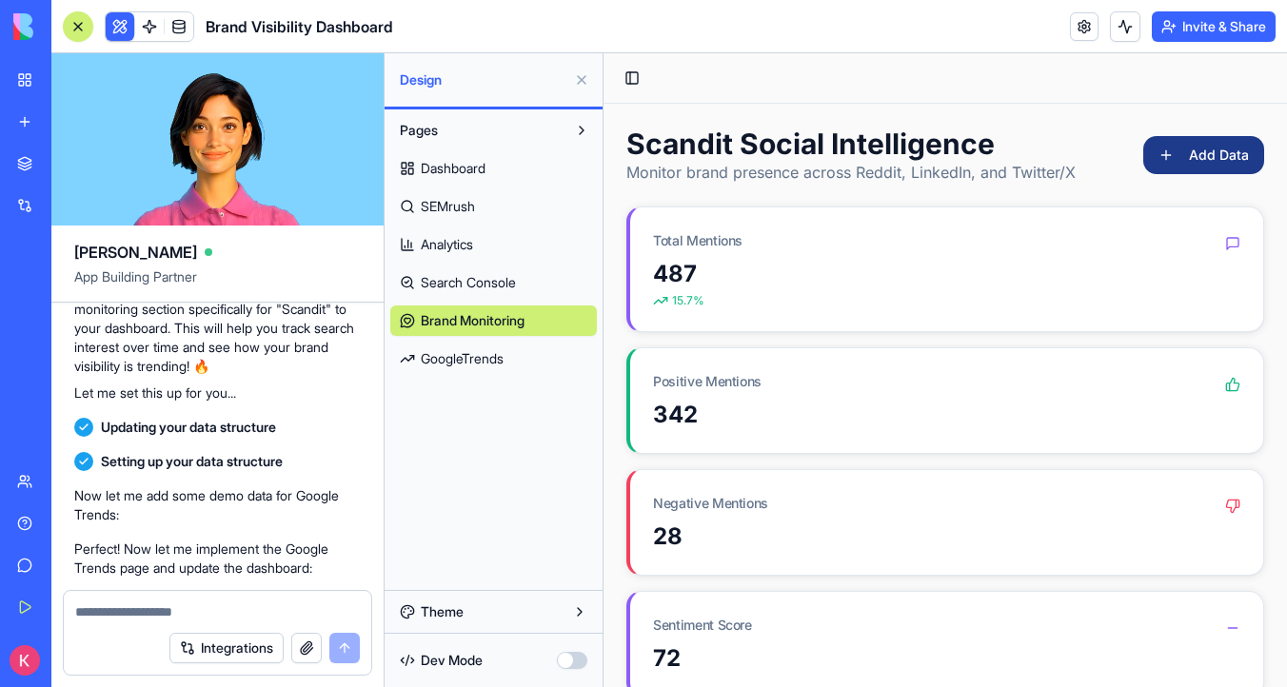
click at [512, 354] on link "GoogleTrends" at bounding box center [493, 359] width 207 height 30
